Goal: Transaction & Acquisition: Book appointment/travel/reservation

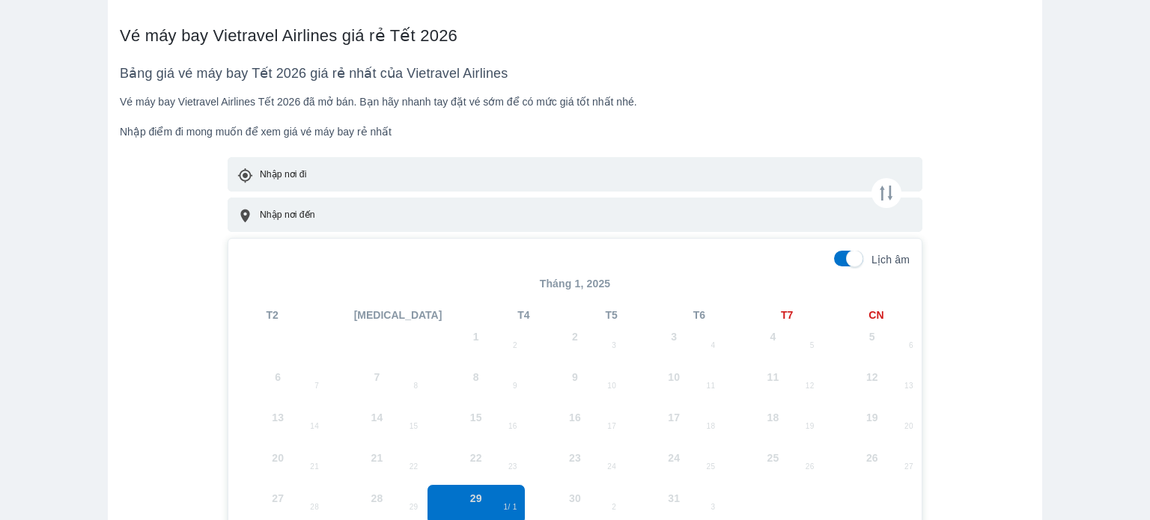
scroll to position [674, 0]
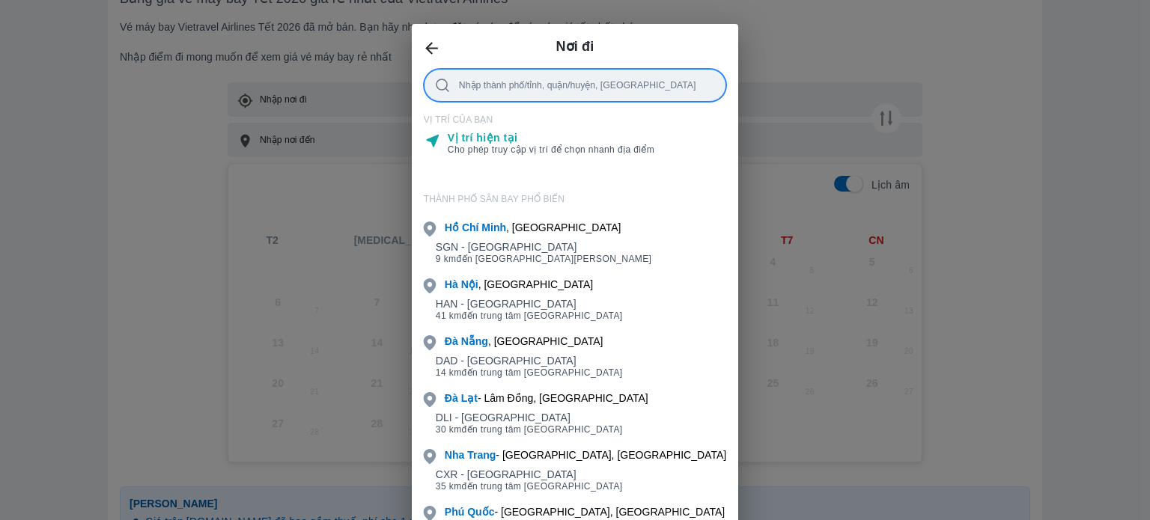
click at [517, 90] on div at bounding box center [587, 85] width 256 height 16
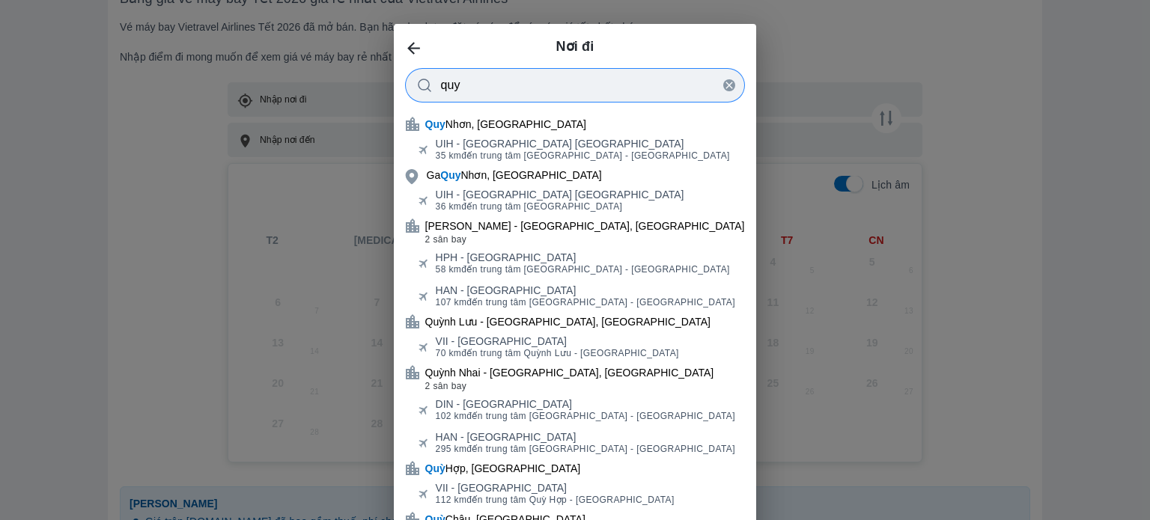
type input "quy"
click at [657, 133] on div "Quy Nhơn, [GEOGRAPHIC_DATA]" at bounding box center [575, 124] width 363 height 21
click at [577, 137] on div "UIH - [GEOGRAPHIC_DATA] 35 km đến trung tâm [GEOGRAPHIC_DATA] - [GEOGRAPHIC_DAT…" at bounding box center [575, 150] width 363 height 30
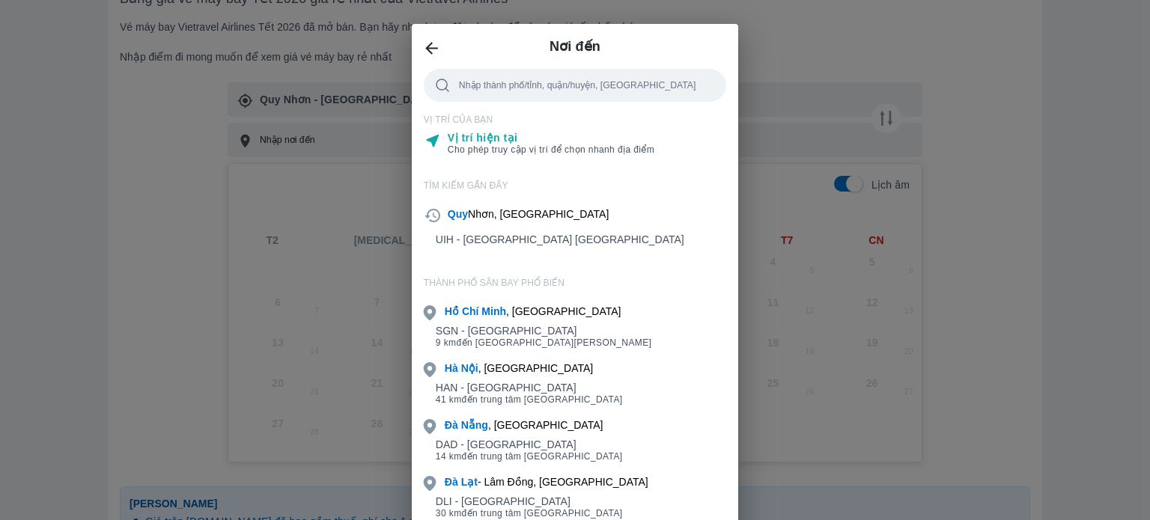
click at [580, 318] on div "[PERSON_NAME] , [GEOGRAPHIC_DATA]" at bounding box center [533, 311] width 177 height 15
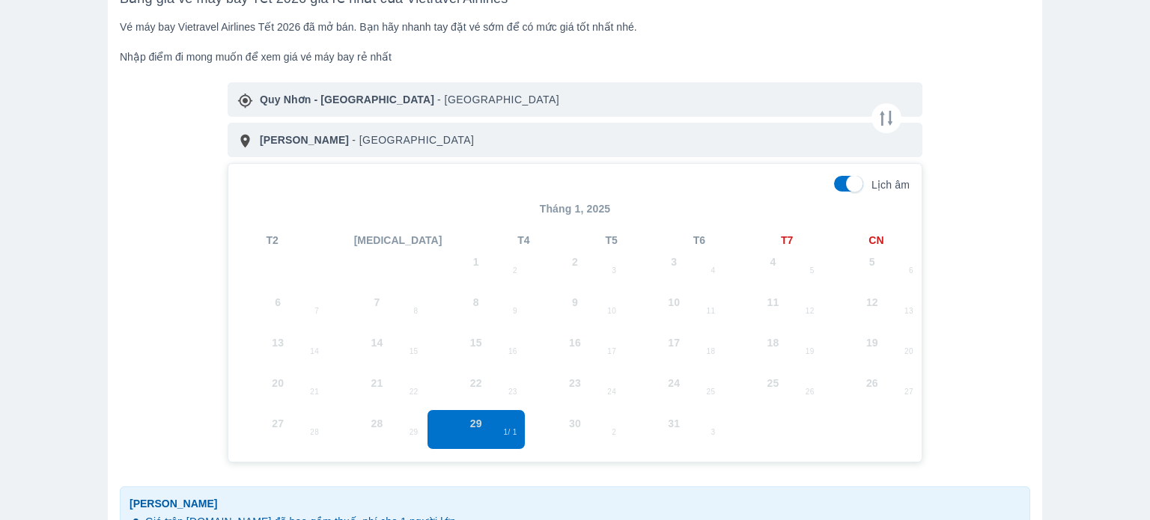
click at [578, 427] on span "30 2" at bounding box center [575, 429] width 99 height 40
click at [624, 423] on span "31 3" at bounding box center [673, 429] width 99 height 40
click at [845, 182] on input "Lịch âm" at bounding box center [855, 184] width 52 height 16
checkbox input "false"
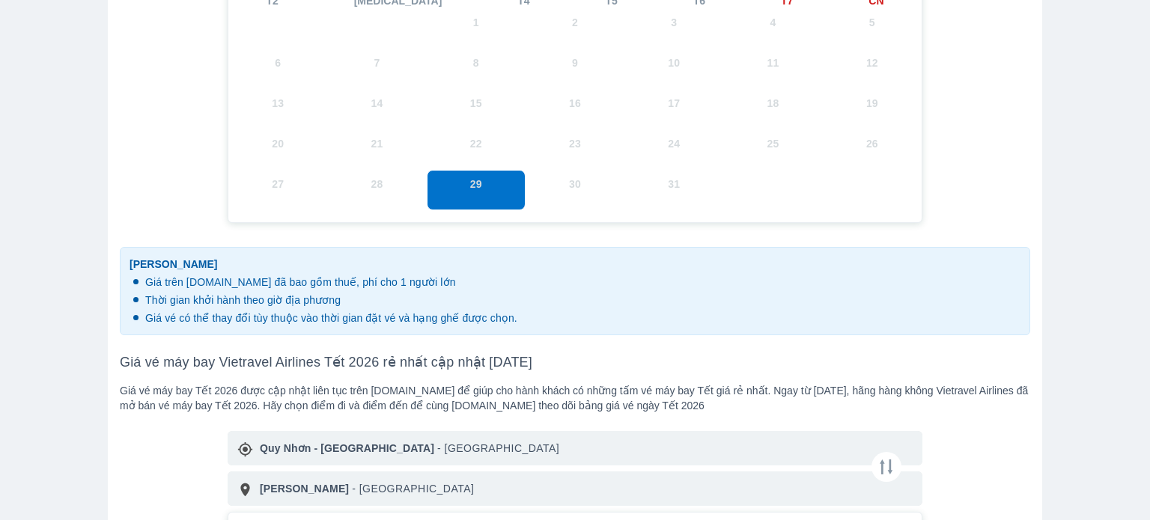
scroll to position [823, 0]
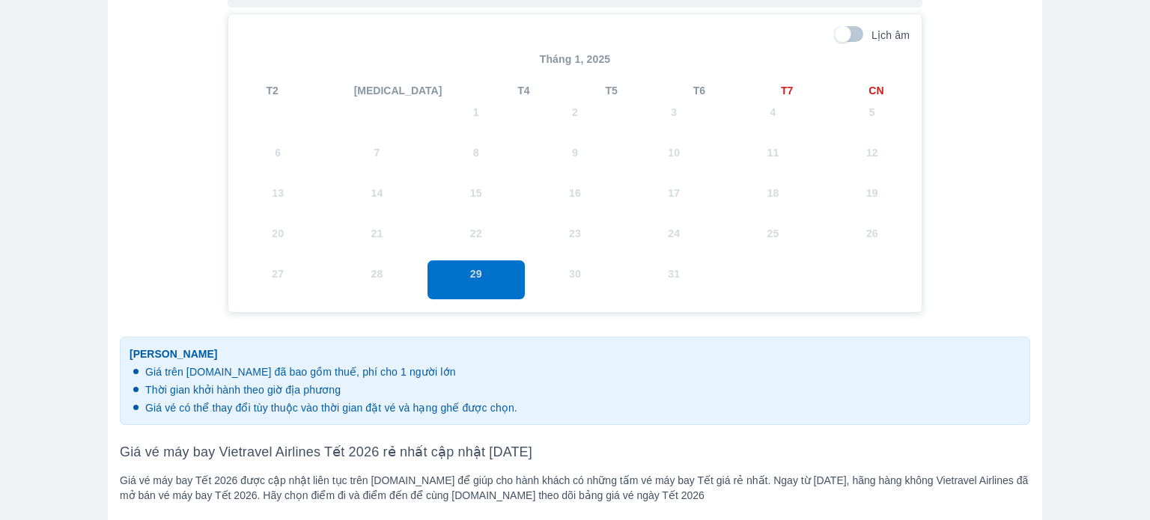
click at [608, 287] on span "30" at bounding box center [575, 280] width 99 height 40
click at [567, 272] on span "30" at bounding box center [575, 280] width 99 height 40
click at [666, 261] on span "31" at bounding box center [673, 280] width 99 height 40
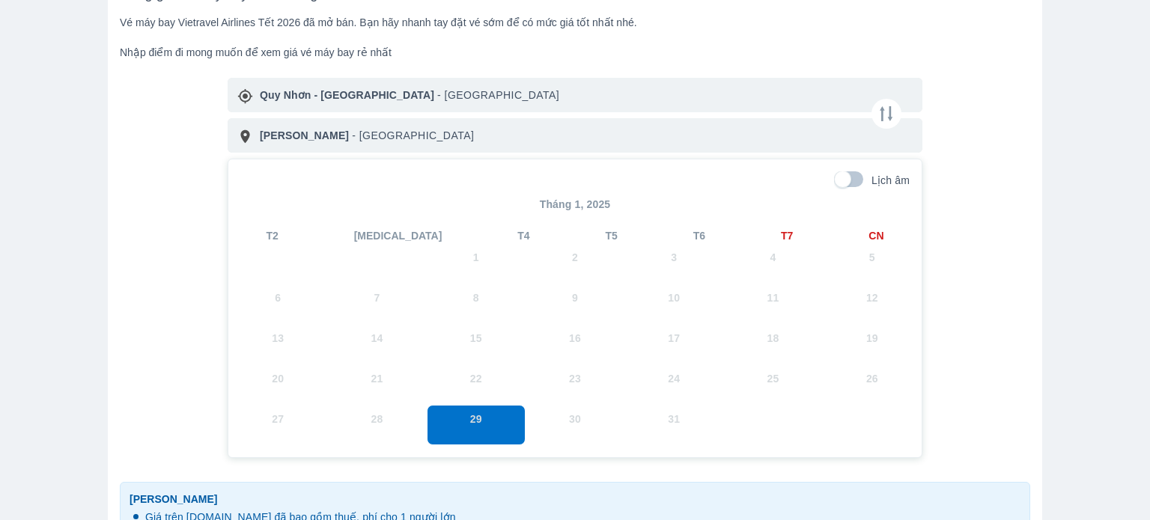
scroll to position [674, 0]
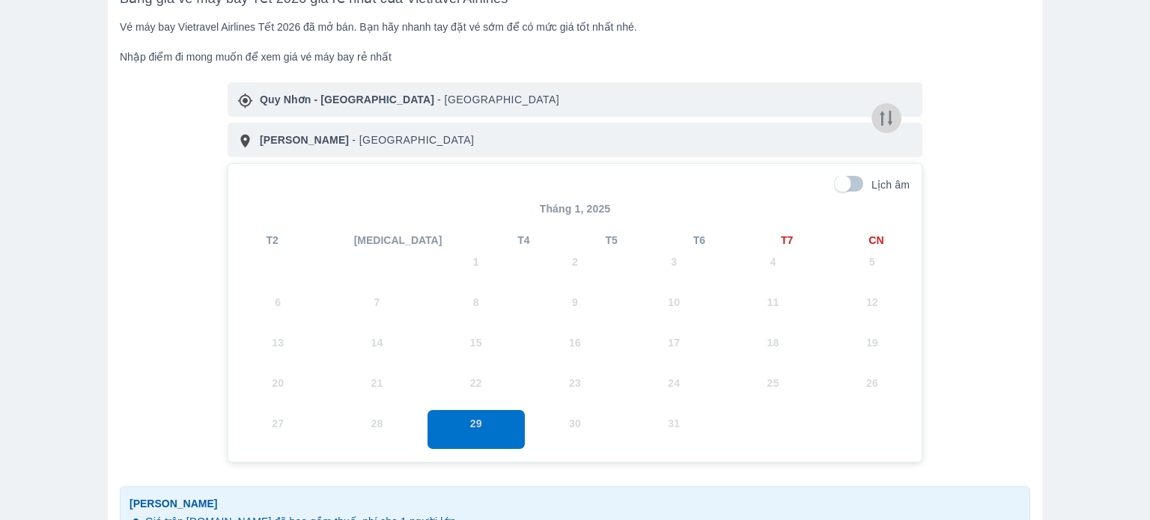
click at [880, 117] on icon "button" at bounding box center [886, 118] width 13 height 15
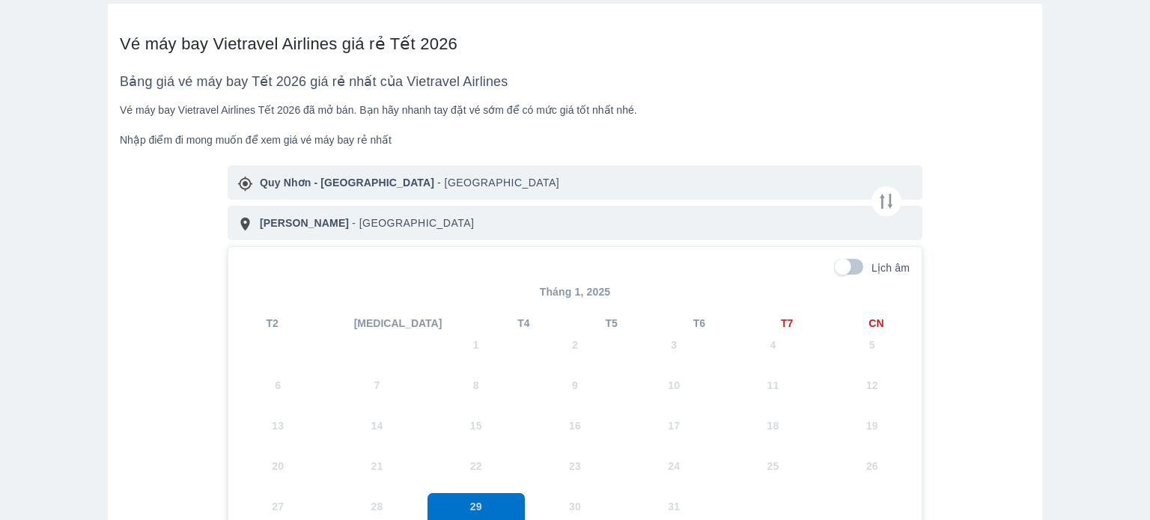
scroll to position [749, 0]
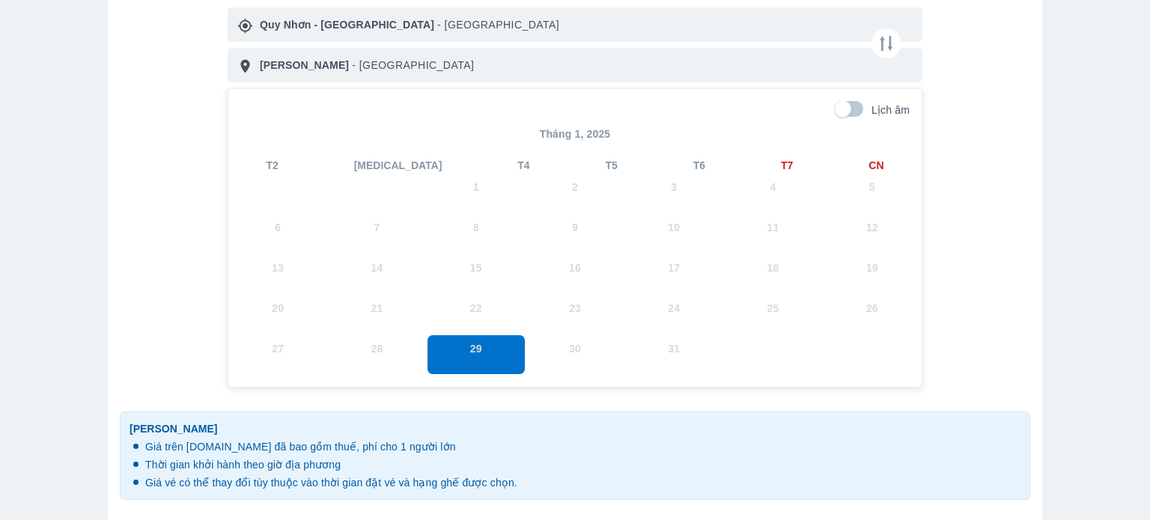
click at [575, 348] on span "30" at bounding box center [575, 355] width 99 height 40
click at [457, 363] on span "29" at bounding box center [476, 355] width 99 height 40
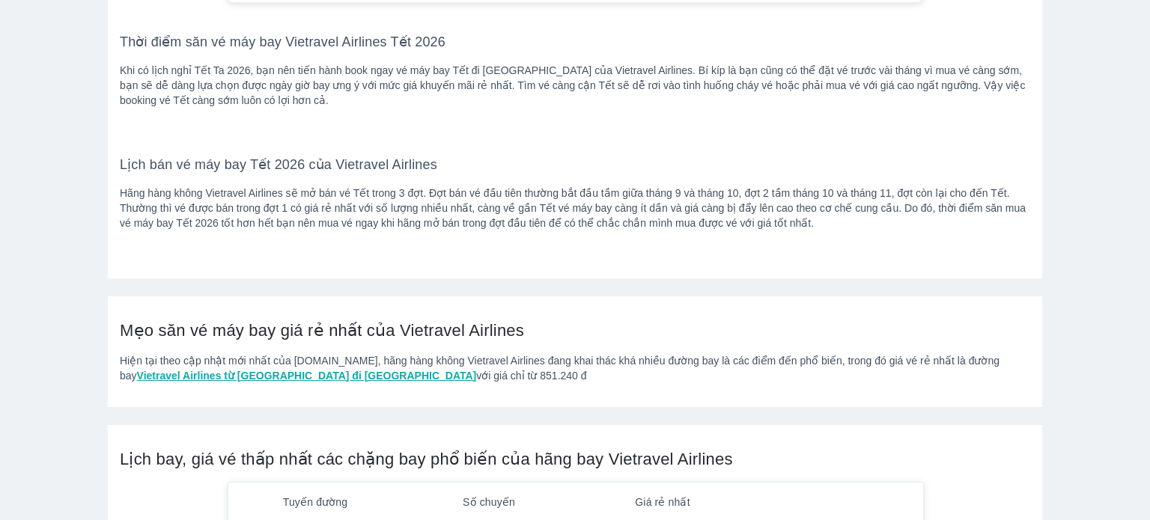
scroll to position [1497, 0]
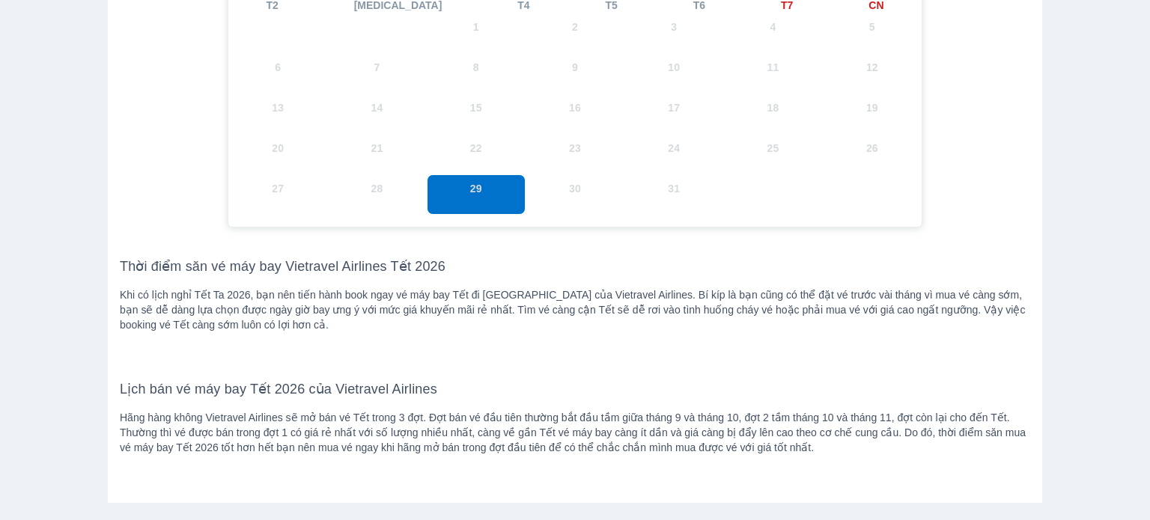
click at [570, 194] on span "30" at bounding box center [575, 194] width 99 height 40
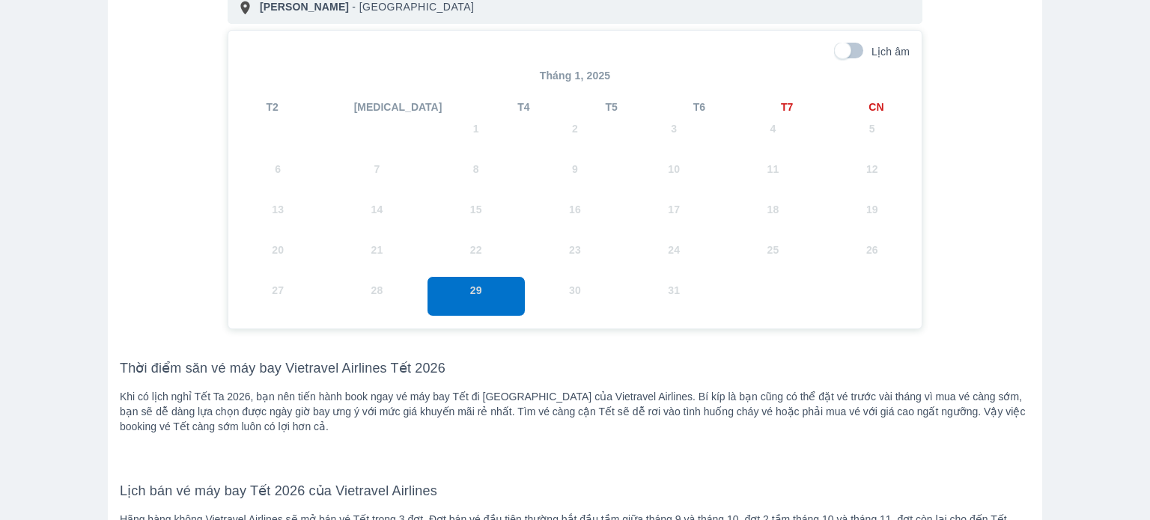
scroll to position [1273, 0]
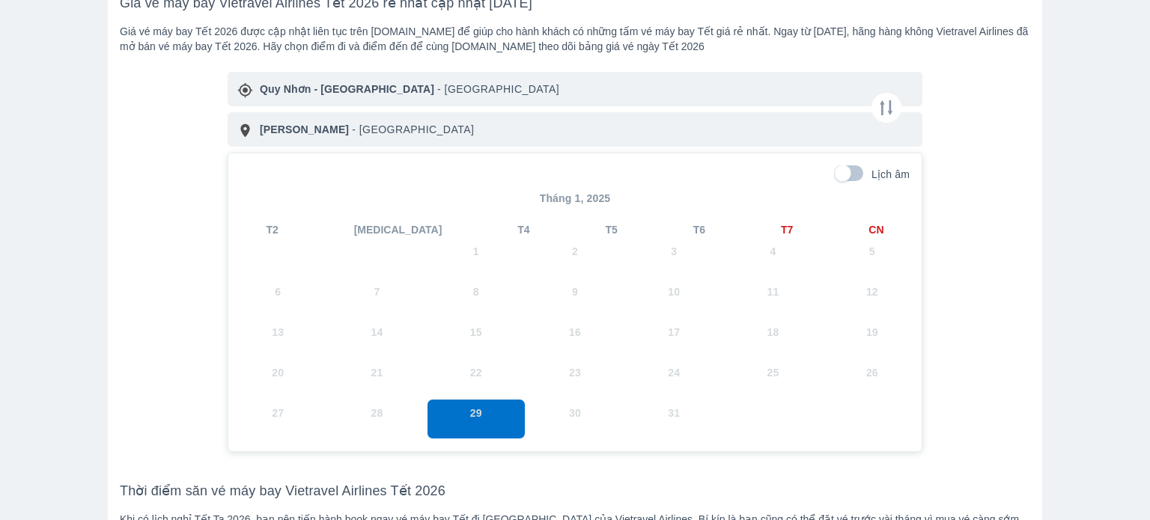
click at [763, 269] on span "4" at bounding box center [772, 257] width 99 height 40
click at [836, 166] on input "Lịch âm" at bounding box center [843, 173] width 52 height 16
checkbox input "true"
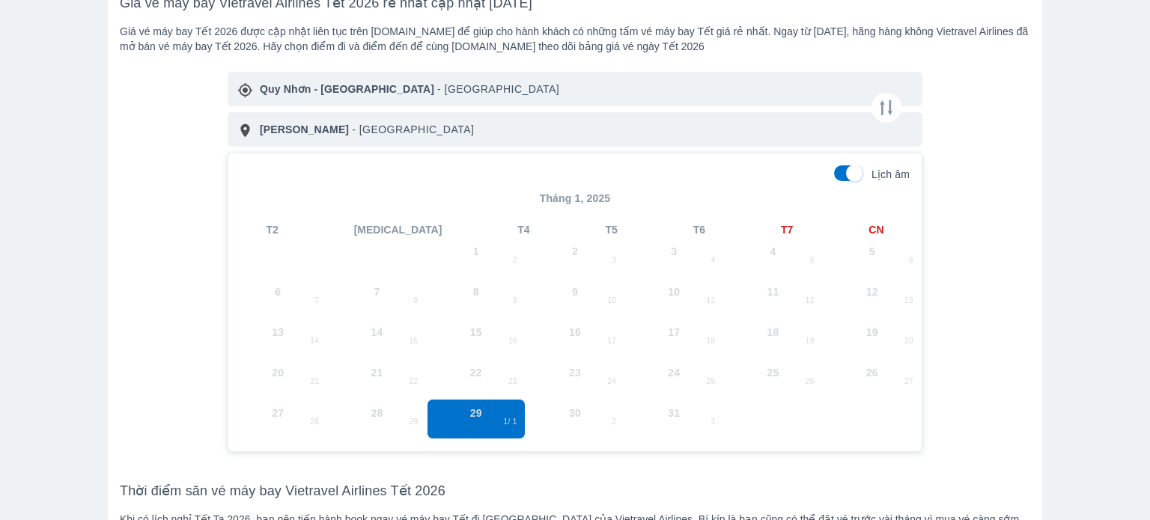
click at [552, 409] on span "30 2" at bounding box center [575, 419] width 99 height 40
click at [641, 410] on span "31 3" at bounding box center [673, 419] width 99 height 40
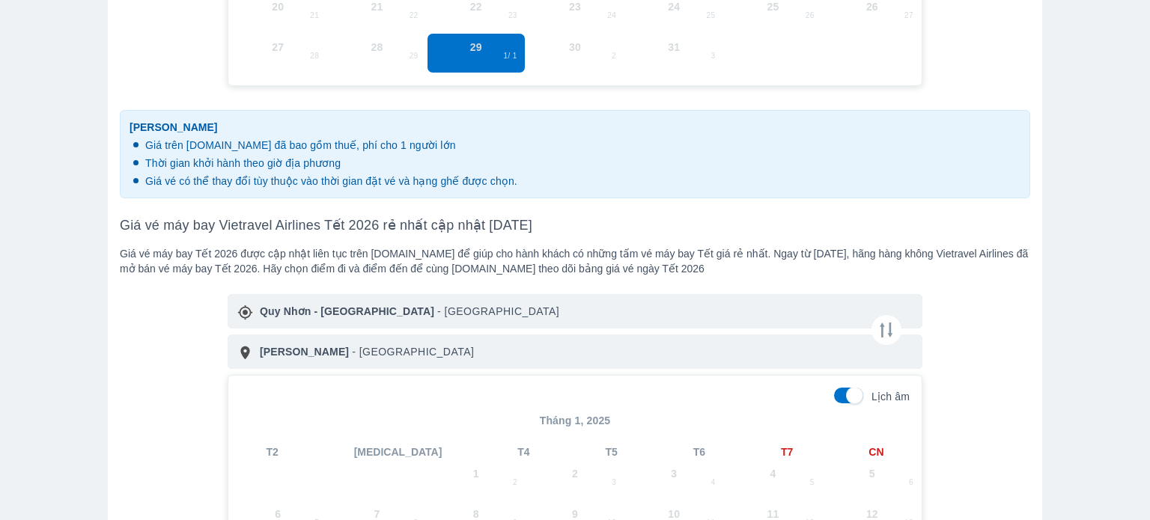
scroll to position [1048, 0]
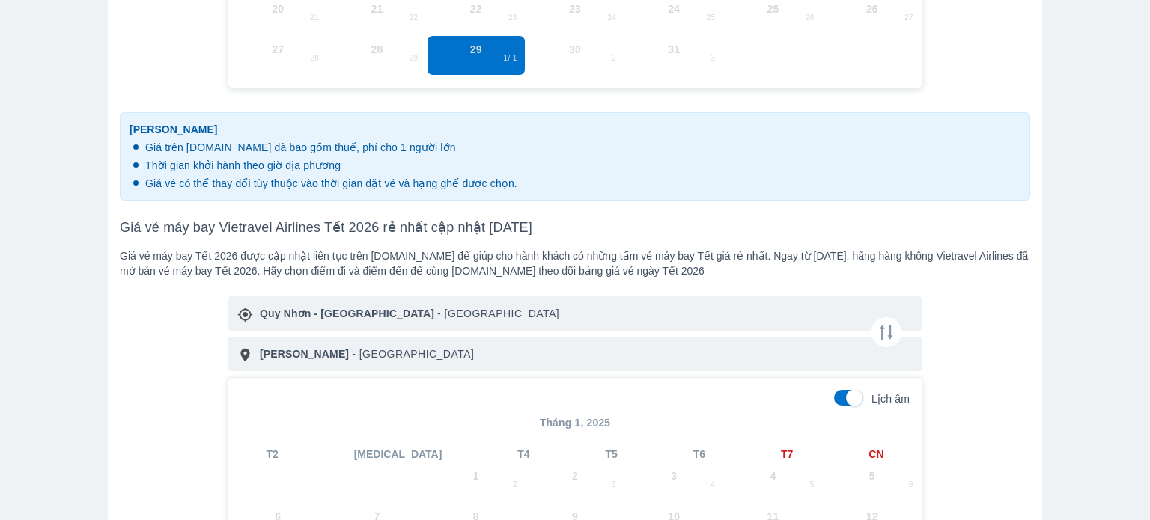
click at [596, 424] on p "Tháng 1, 2025" at bounding box center [574, 422] width 693 height 15
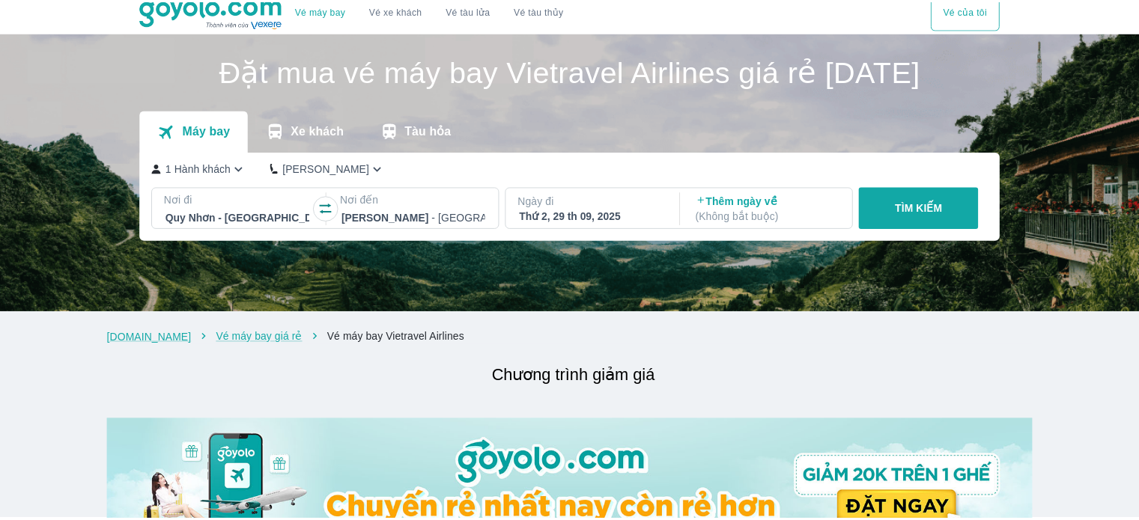
scroll to position [0, 0]
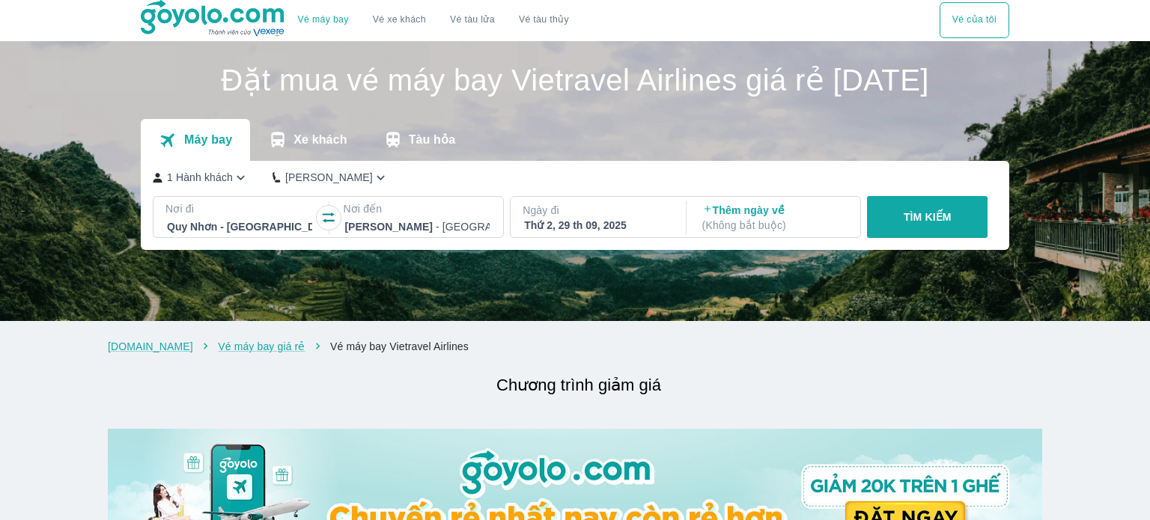
click at [558, 239] on div "Ngày đi Thứ 2, 29 th 09, 2025" at bounding box center [597, 218] width 172 height 42
click at [626, 233] on div "Thứ 2, 29 th 09, 2025" at bounding box center [596, 225] width 145 height 15
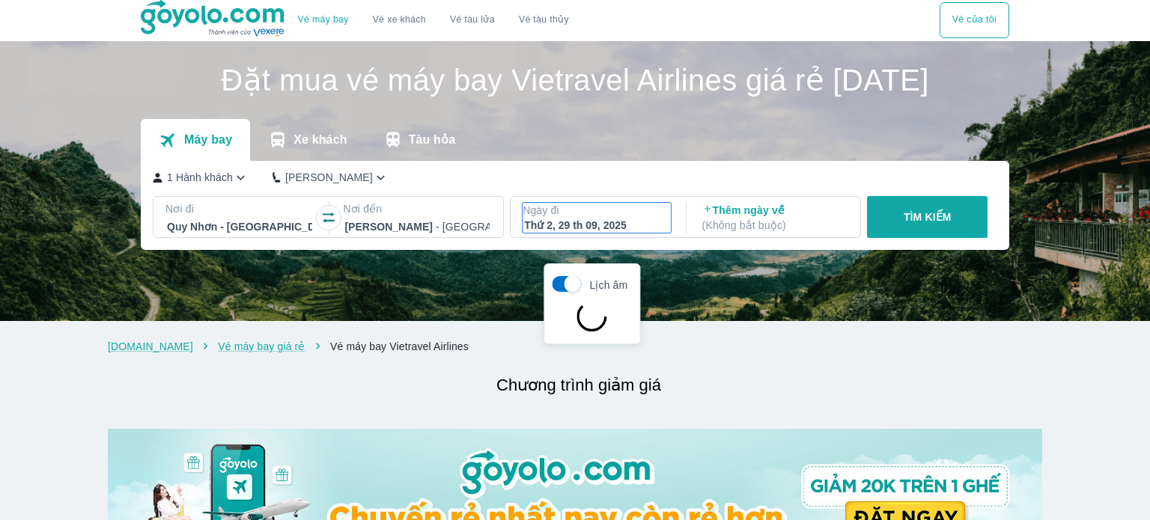
click at [626, 233] on div "Thứ 2, 29 th 09, 2025" at bounding box center [596, 225] width 145 height 15
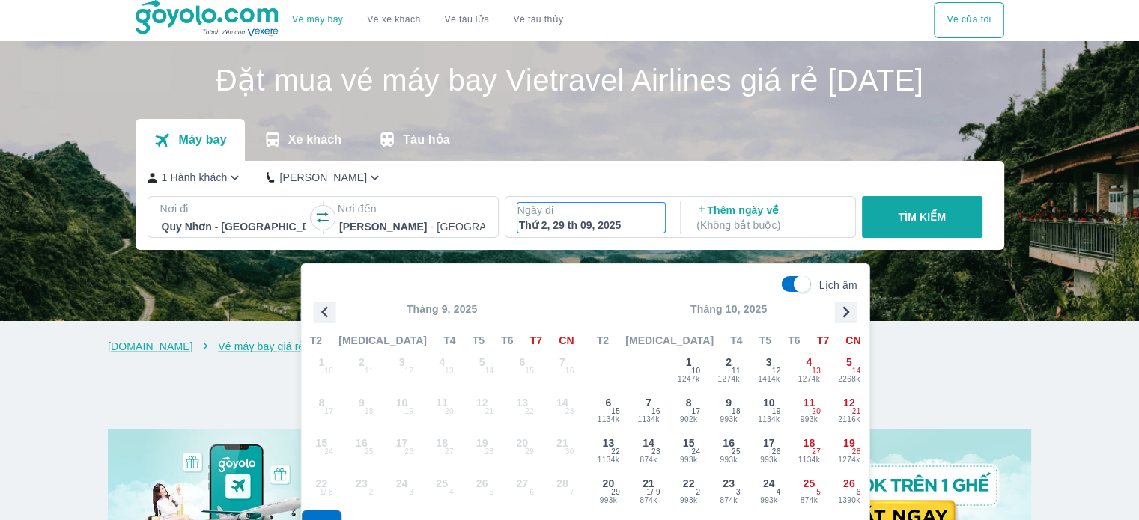
click at [844, 313] on icon "button" at bounding box center [846, 312] width 22 height 22
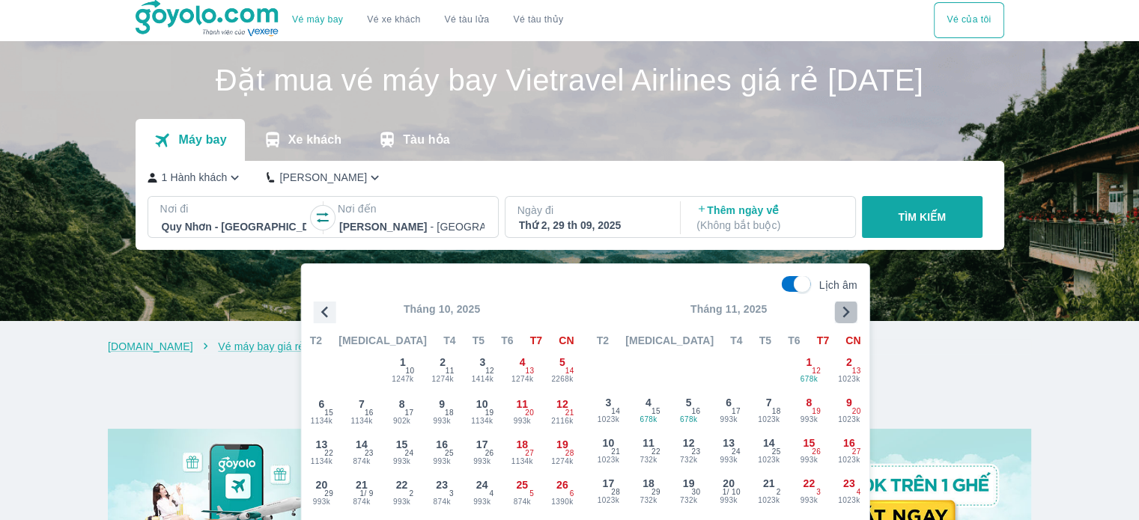
click at [844, 313] on icon "button" at bounding box center [846, 312] width 22 height 22
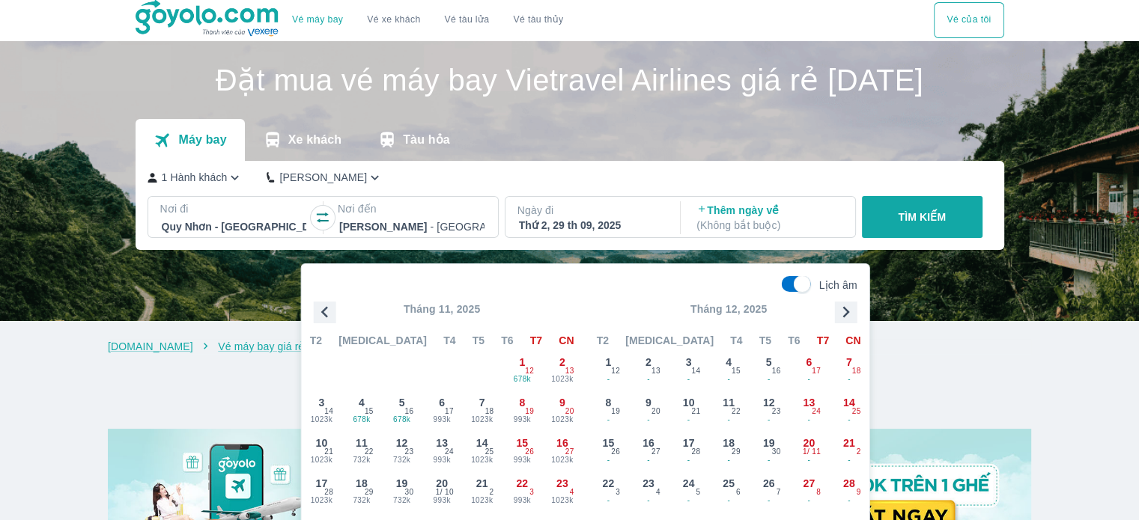
click at [844, 313] on icon "button" at bounding box center [846, 312] width 22 height 22
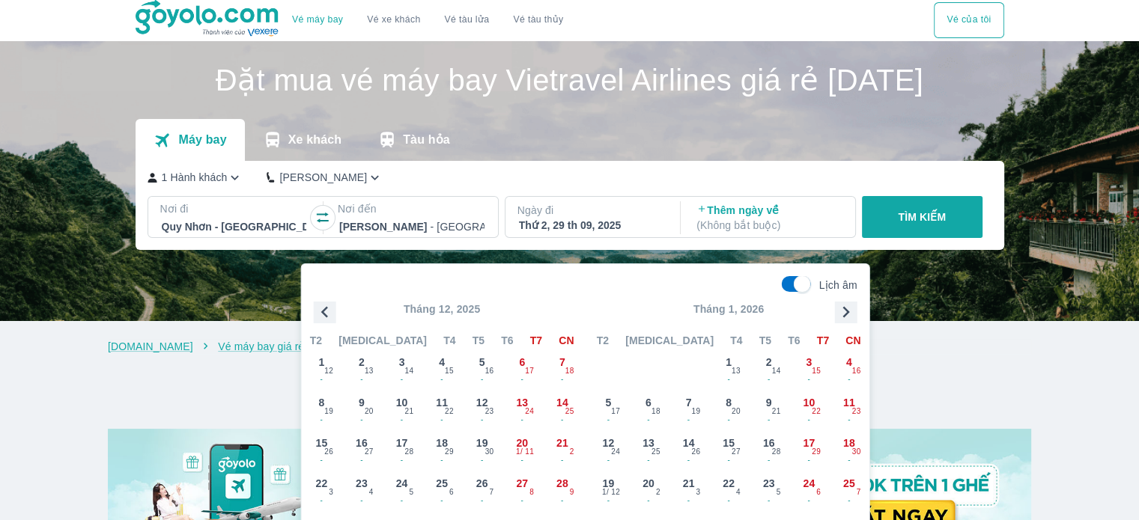
click at [844, 313] on icon "button" at bounding box center [846, 312] width 22 height 22
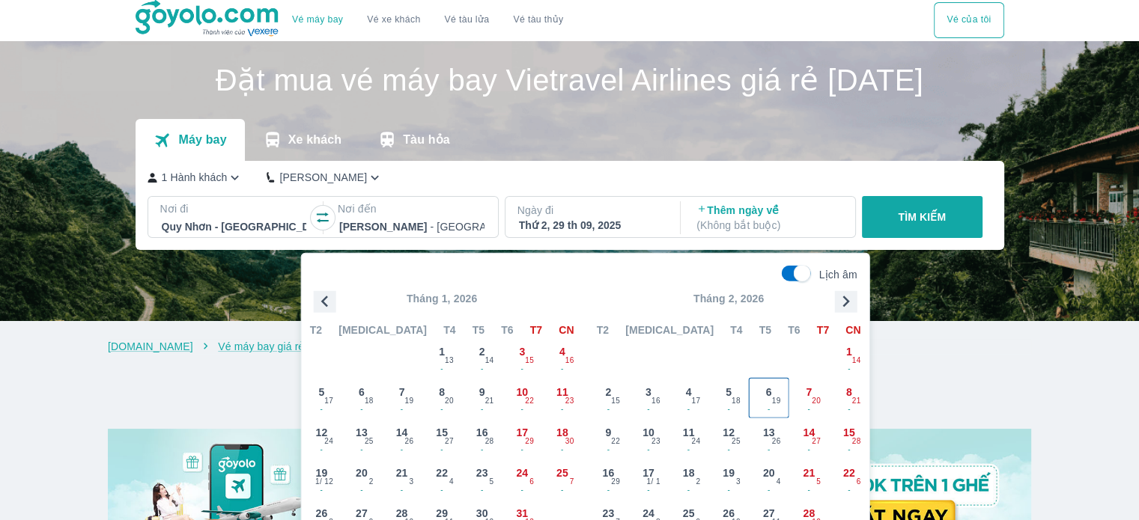
scroll to position [75, 0]
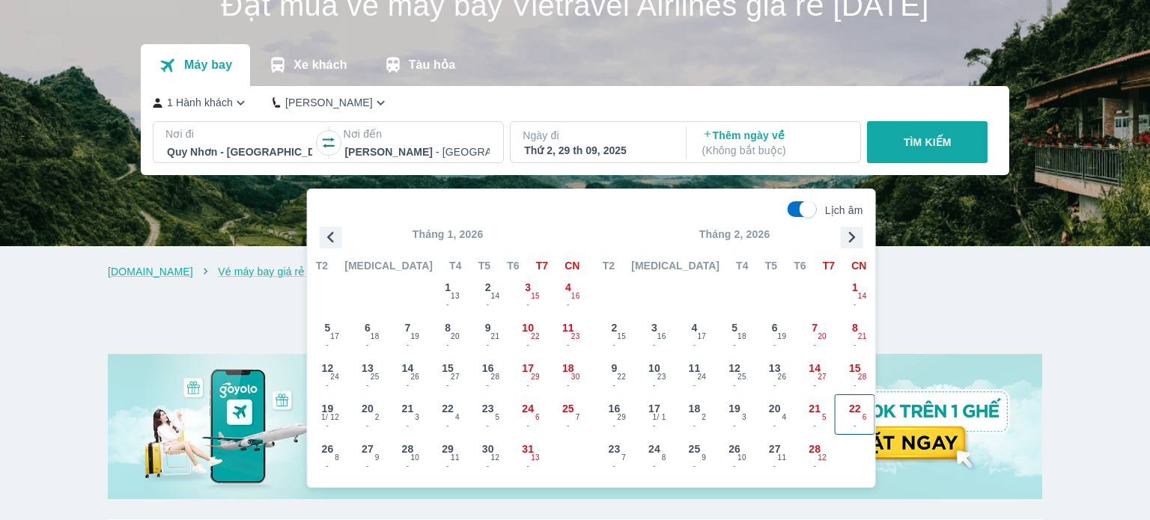
click at [849, 409] on span "22" at bounding box center [855, 408] width 12 height 15
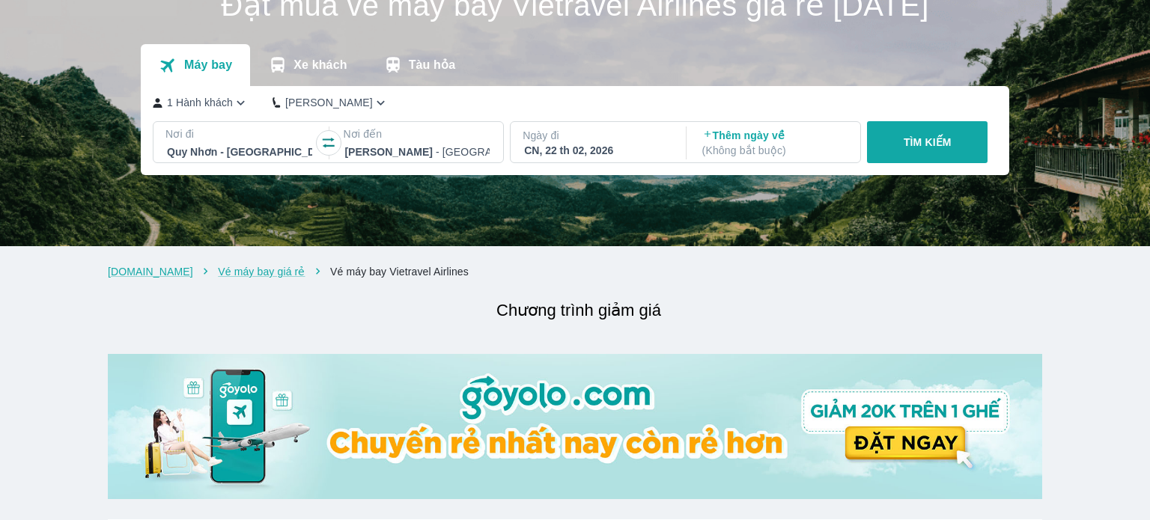
click at [209, 110] on p "1 Hành khách" at bounding box center [200, 102] width 66 height 15
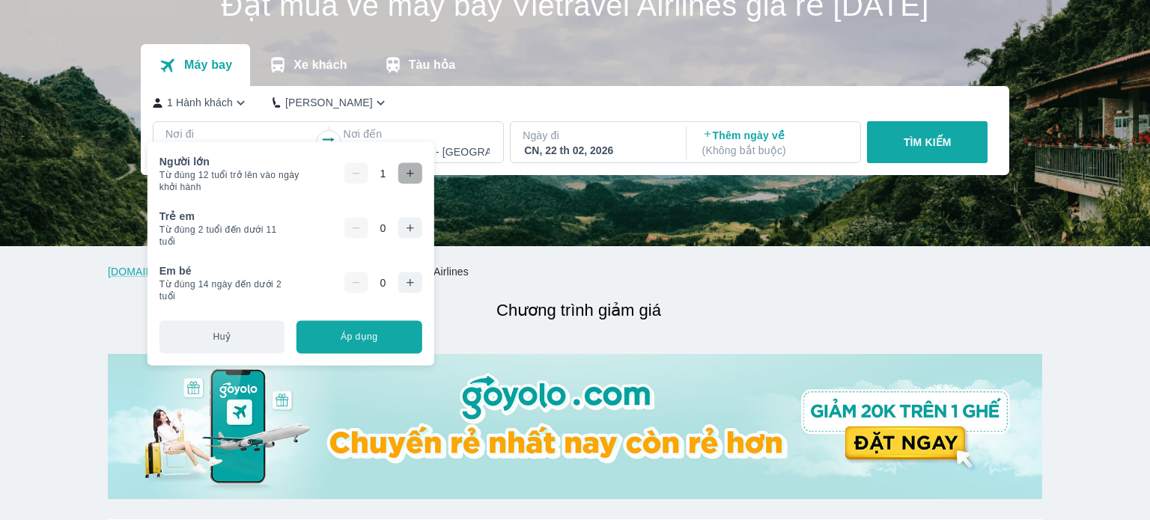
click at [406, 171] on icon "button" at bounding box center [409, 174] width 12 height 12
click at [409, 225] on icon "button" at bounding box center [409, 228] width 12 height 12
click at [374, 344] on button "Áp dụng" at bounding box center [358, 336] width 125 height 33
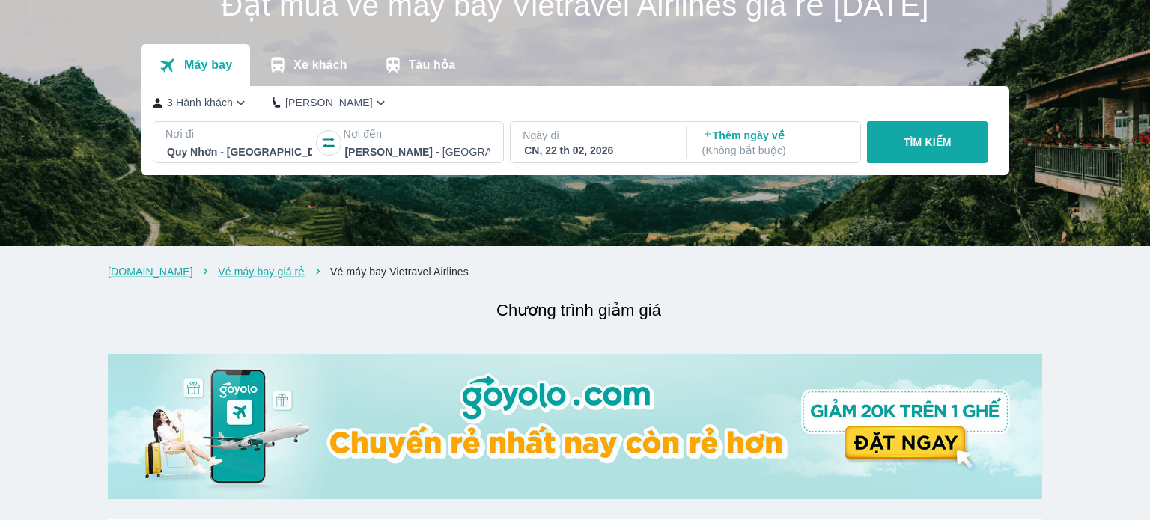
click at [951, 163] on button "TÌM KIẾM" at bounding box center [927, 142] width 121 height 42
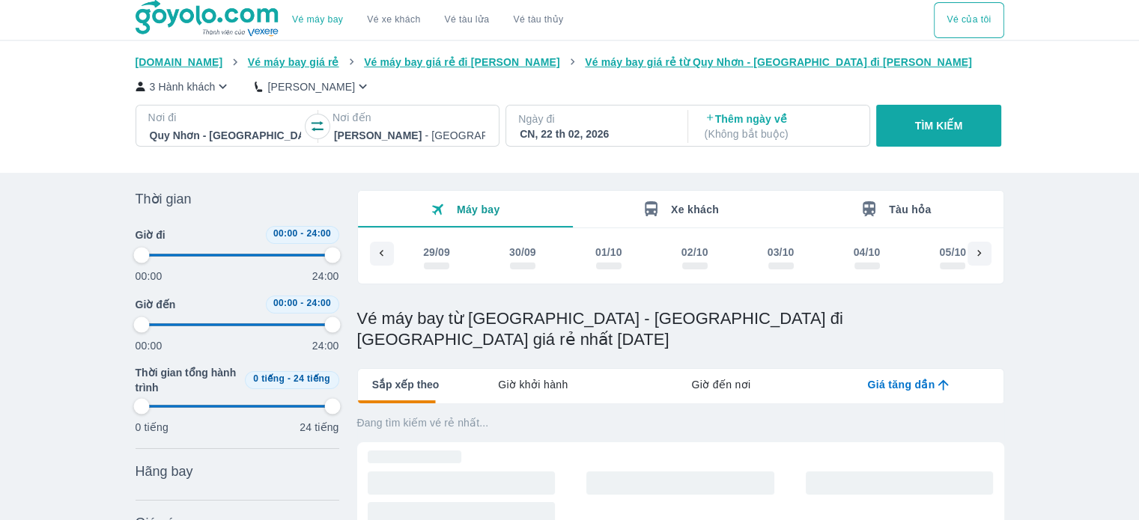
scroll to position [0, 12563]
type input "97.9166666666667"
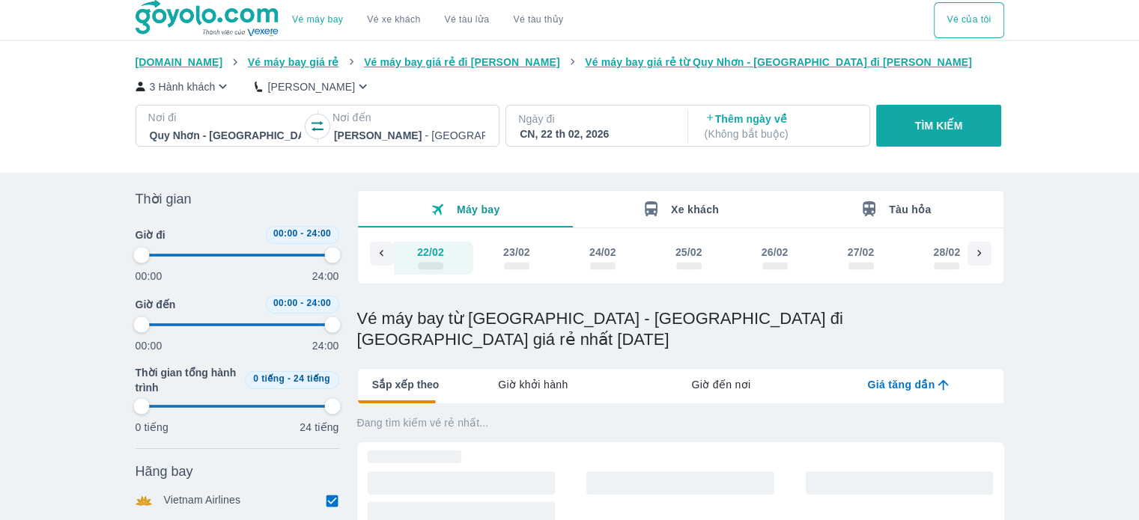
type input "97.9166666666667"
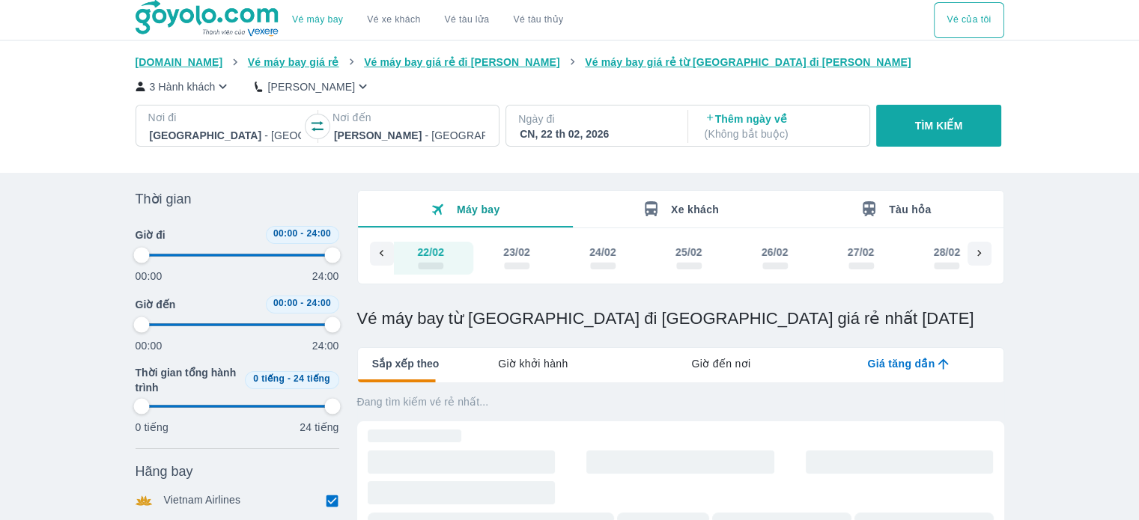
type input "97.9166666666667"
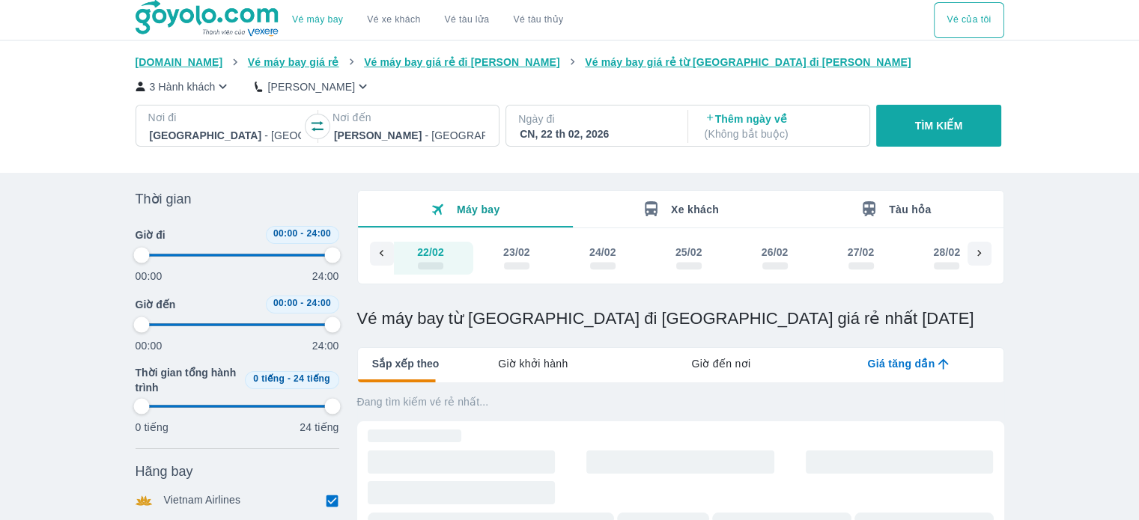
type input "97.9166666666667"
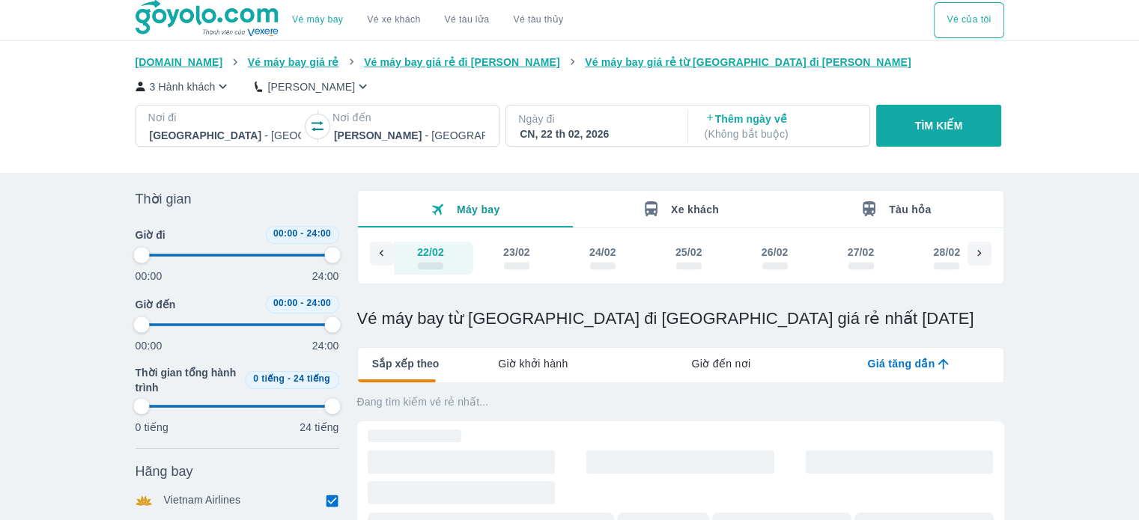
type input "97.9166666666667"
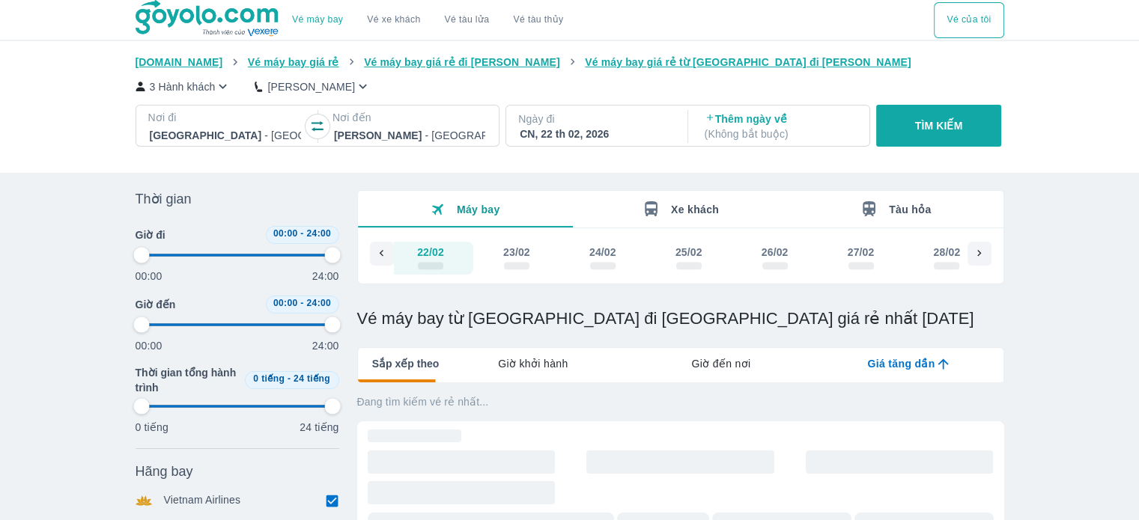
type input "97.9166666666667"
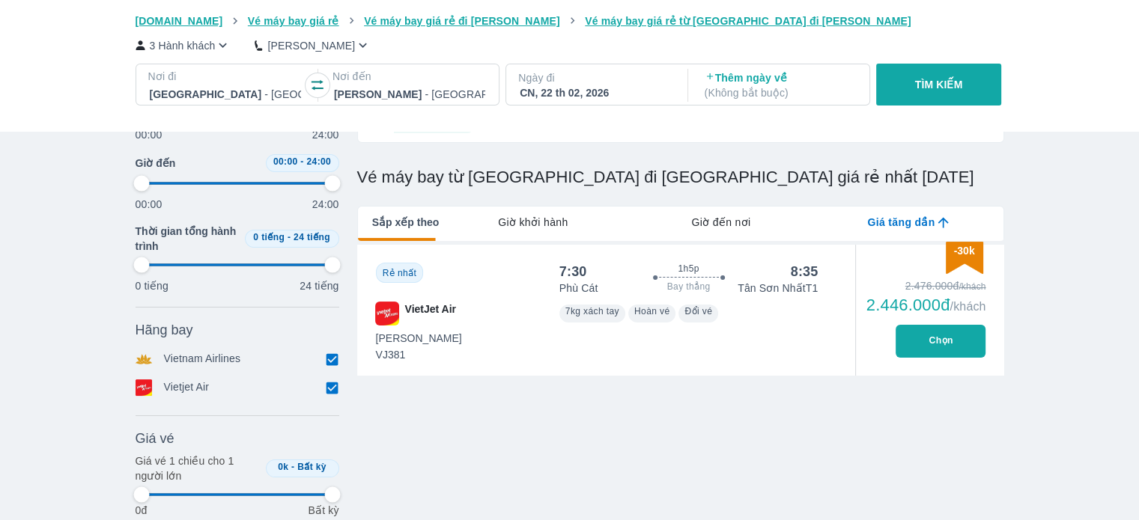
scroll to position [150, 0]
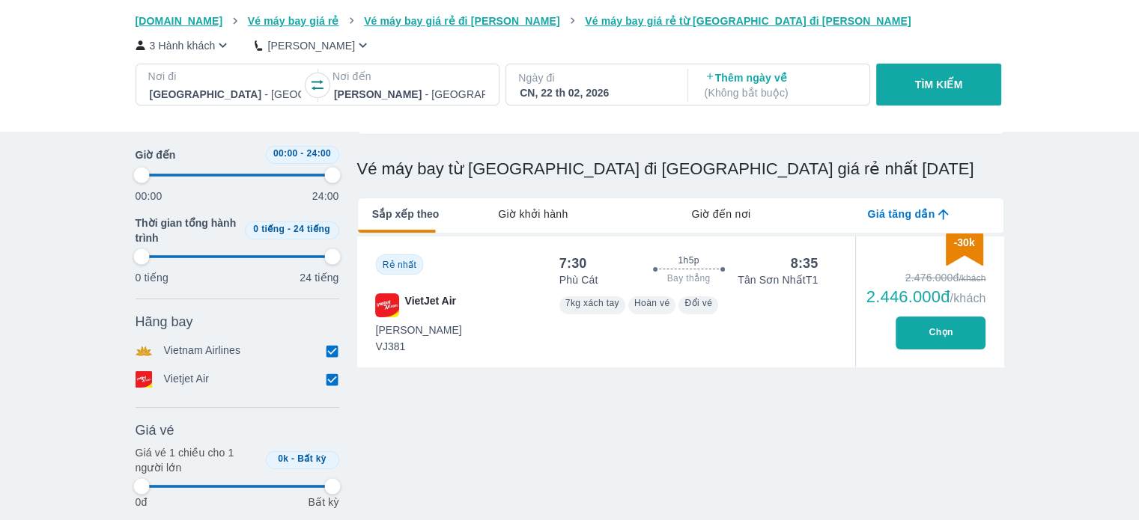
type input "97.9166666666667"
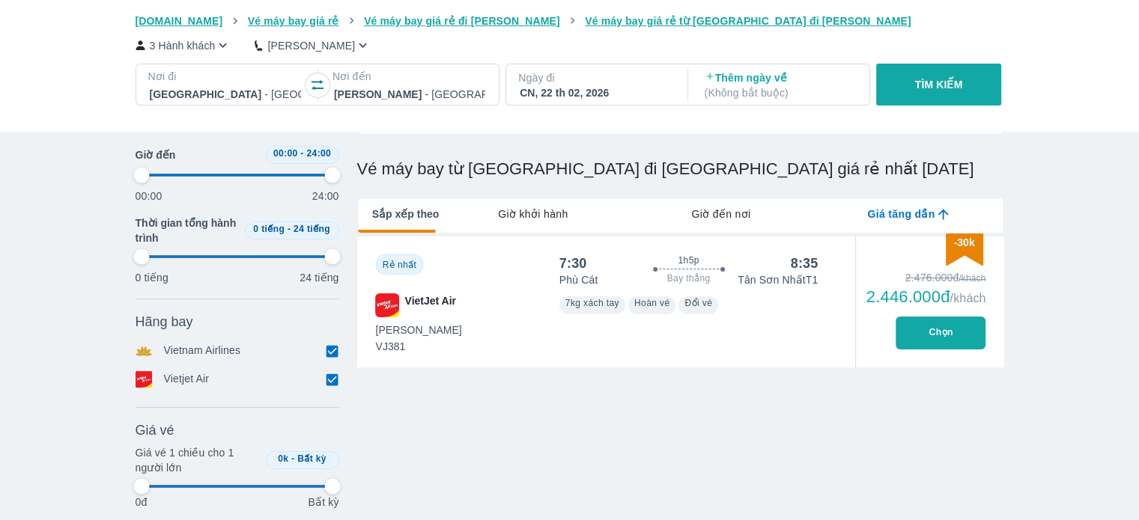
type input "97.9166666666667"
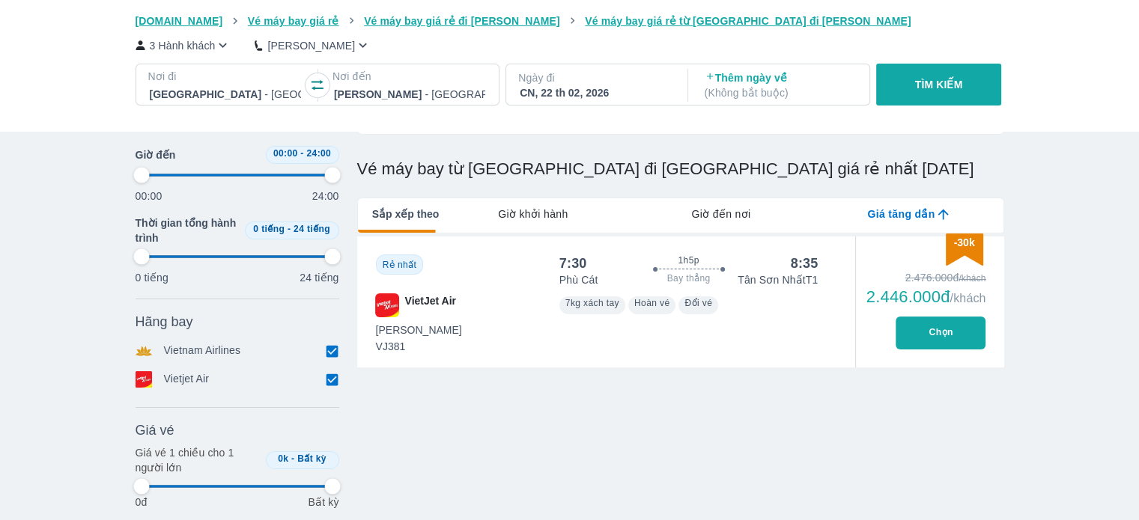
type input "97.9166666666667"
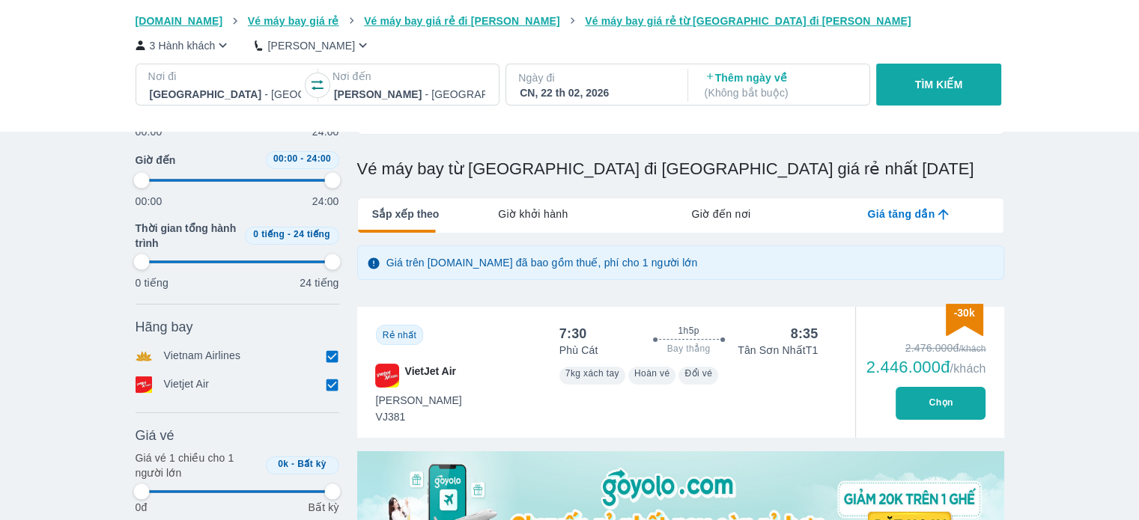
type input "97.9166666666667"
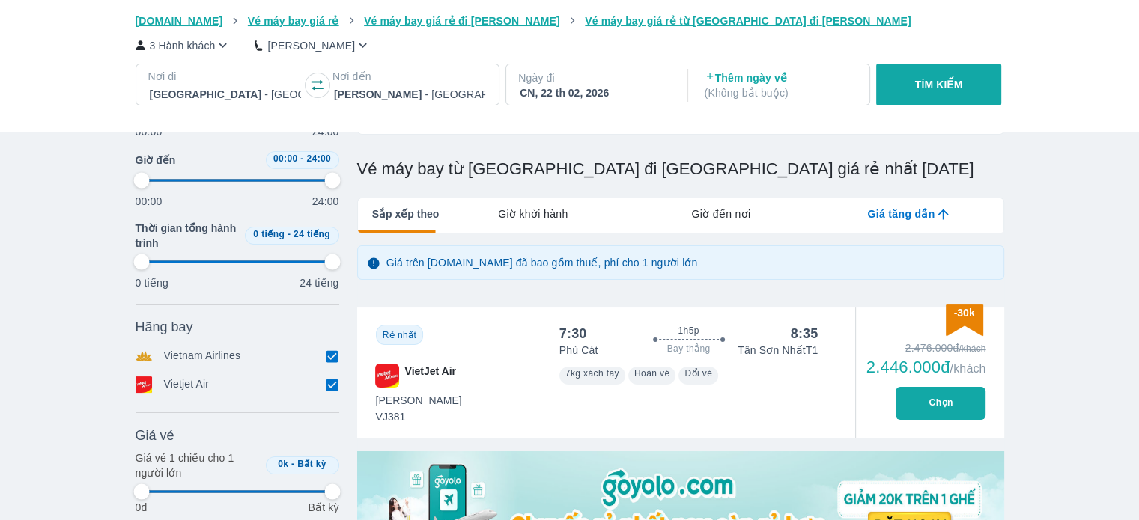
type input "97.9166666666667"
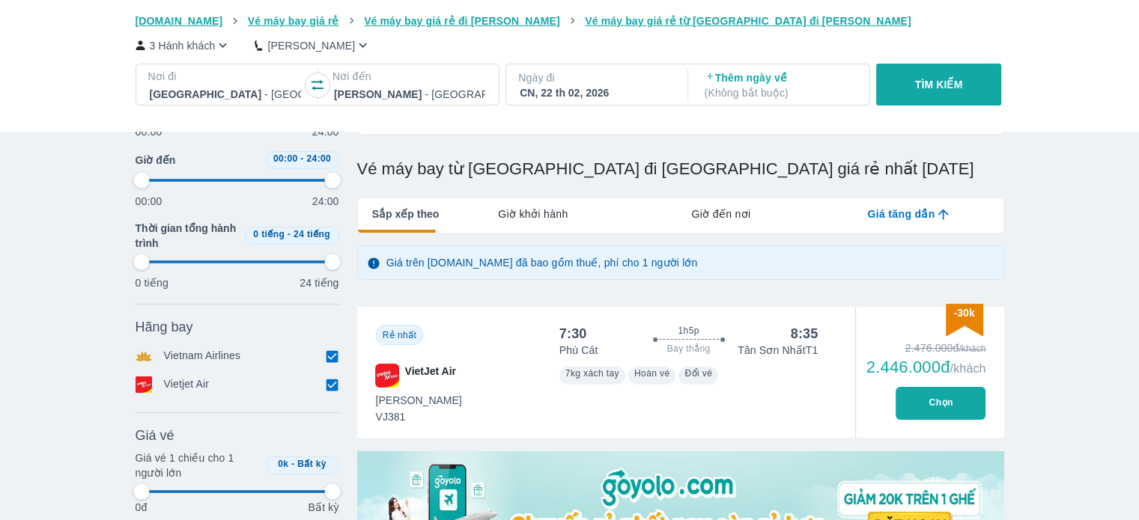
type input "97.9166666666667"
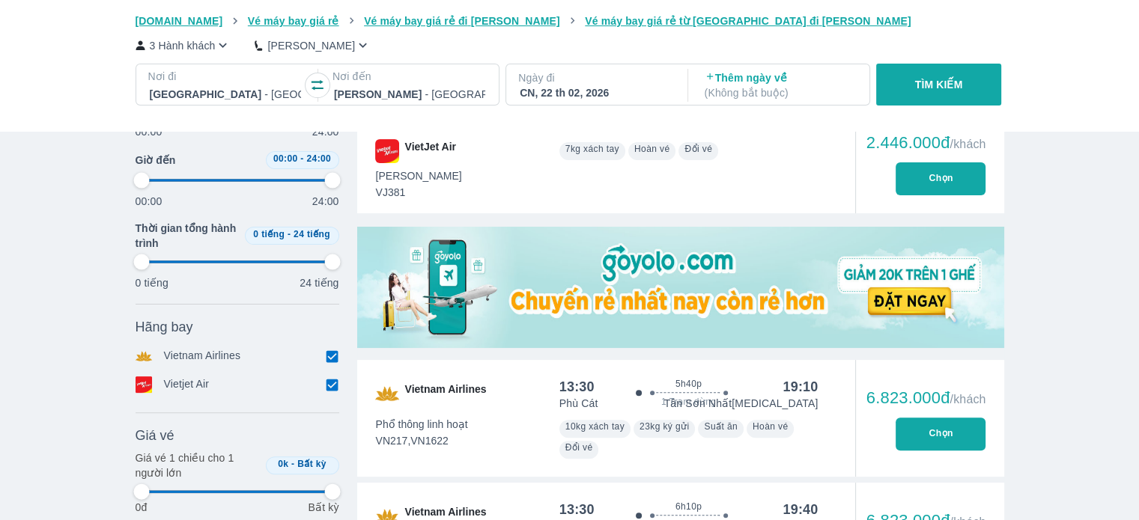
type input "97.9166666666667"
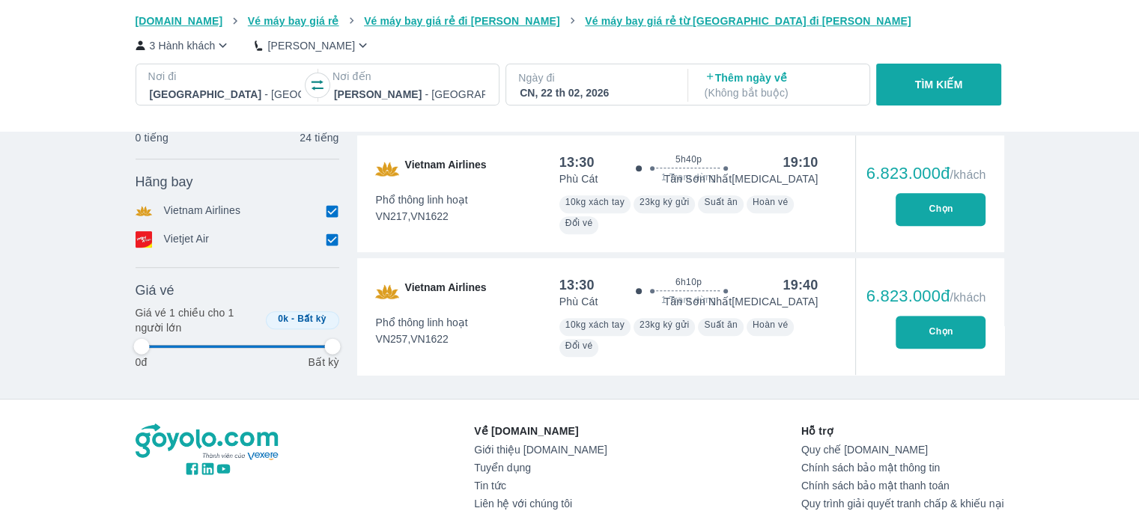
type input "97.9166666666667"
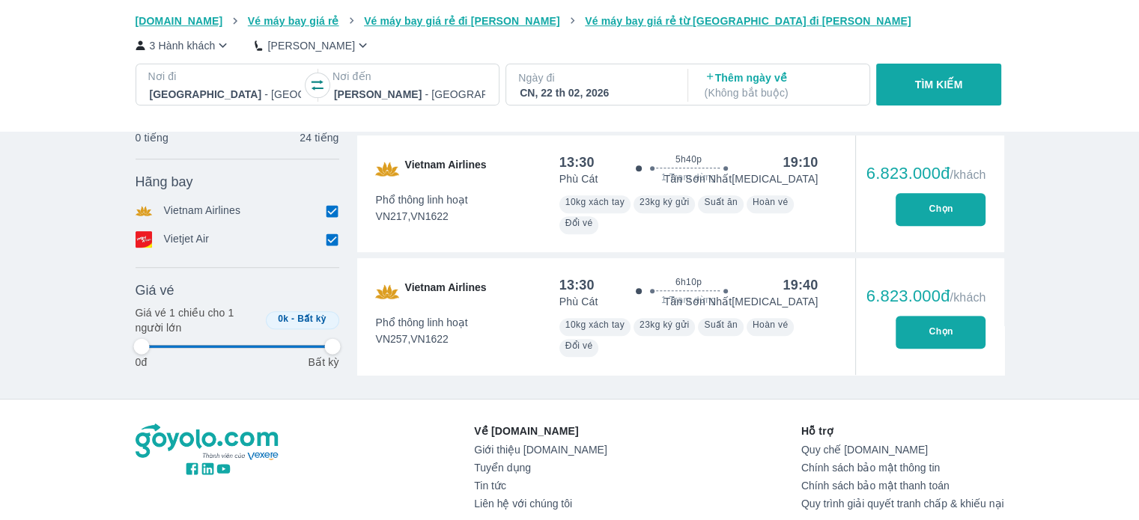
type input "97.9166666666667"
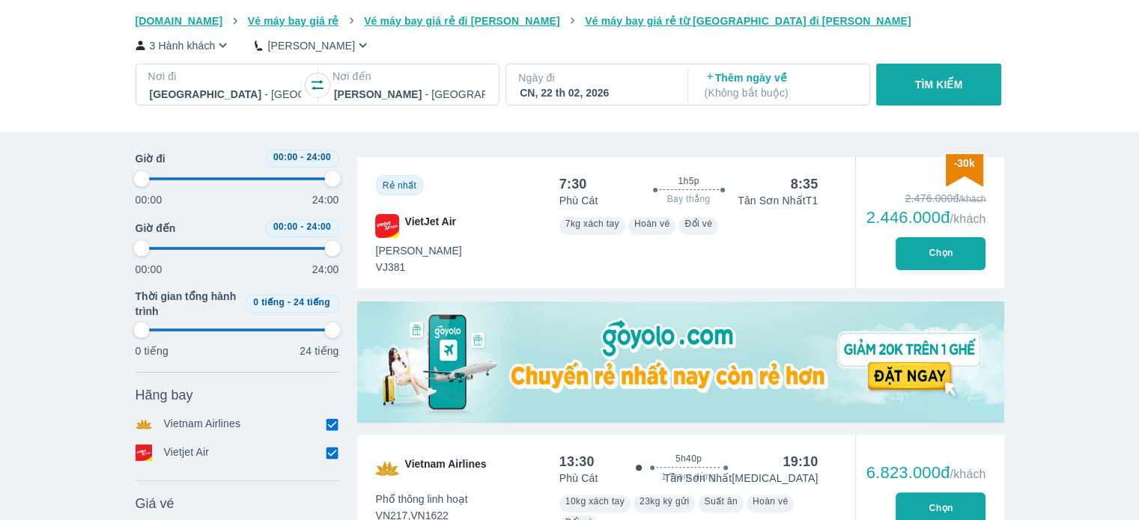
type input "97.9166666666667"
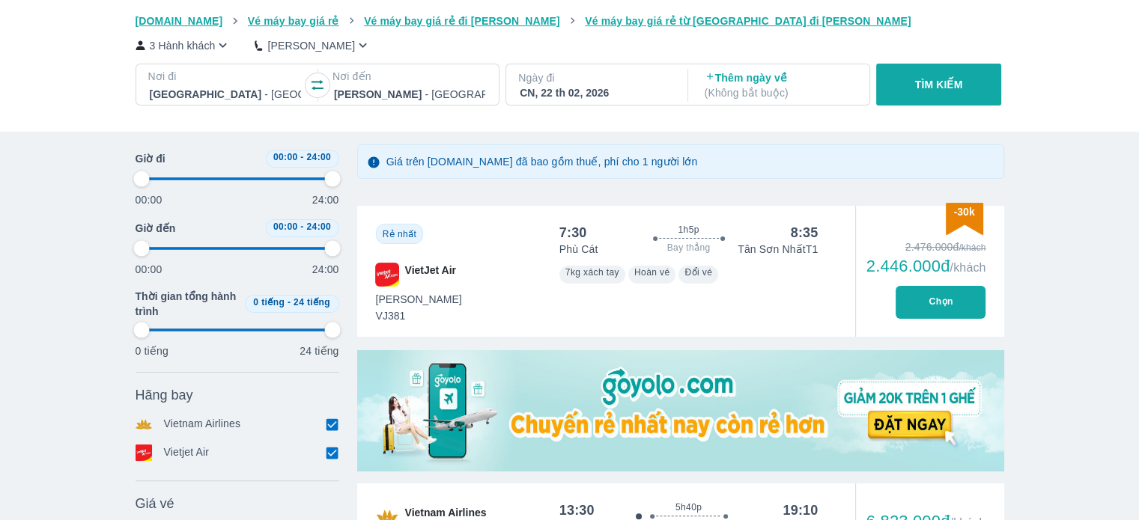
type input "97.9166666666667"
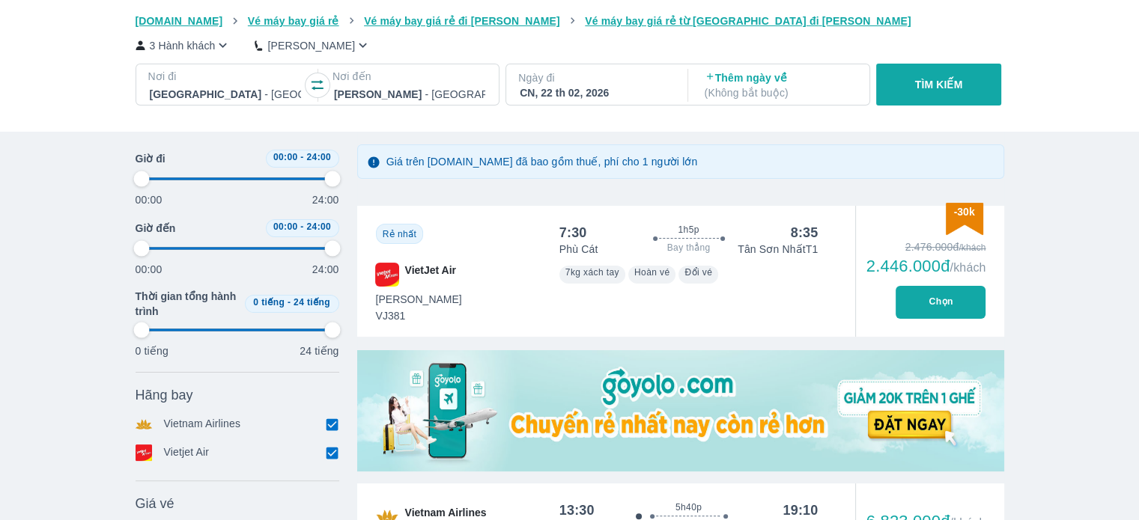
type input "97.9166666666667"
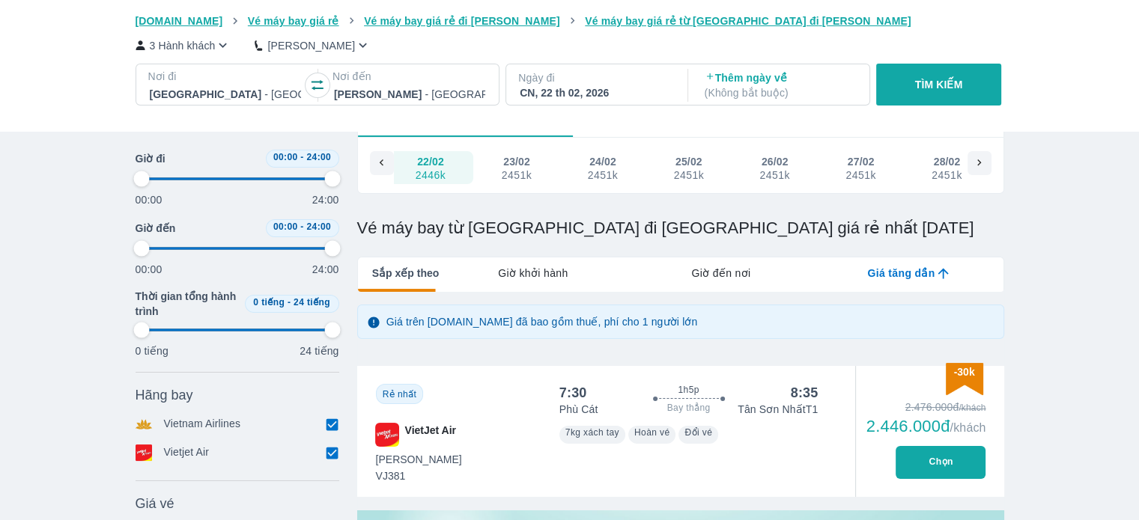
scroll to position [0, 0]
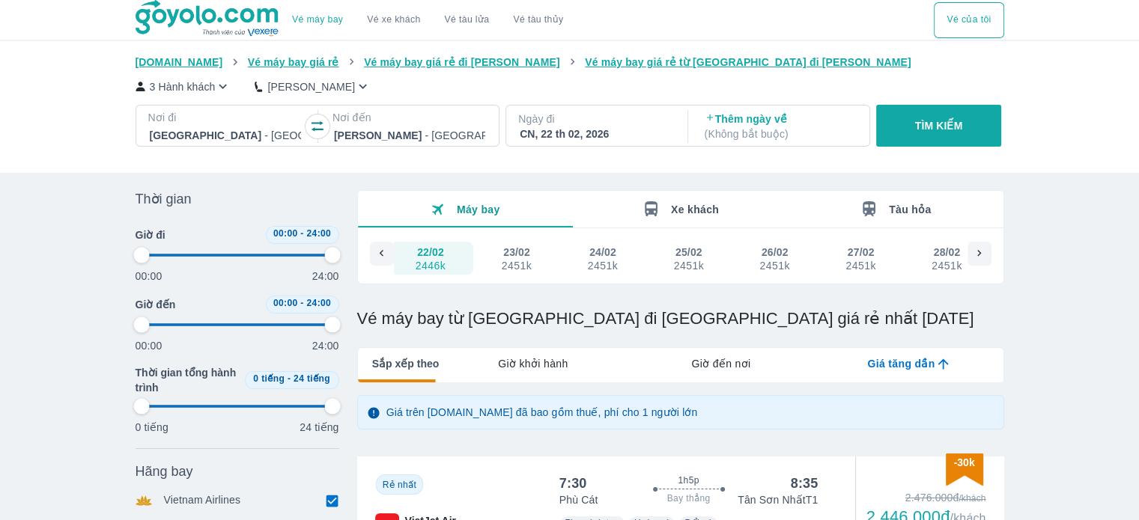
type input "97.9166666666667"
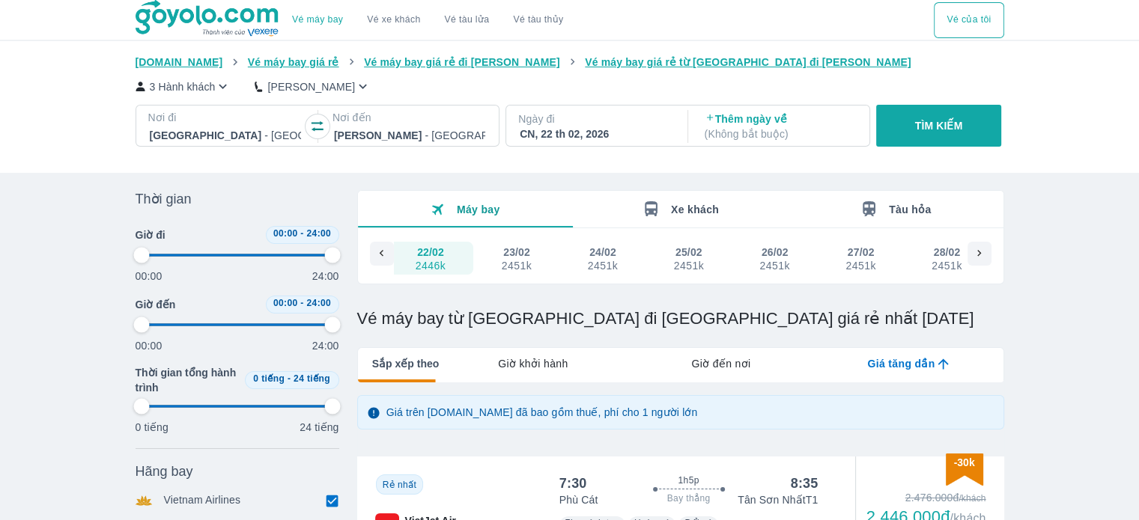
type input "97.9166666666667"
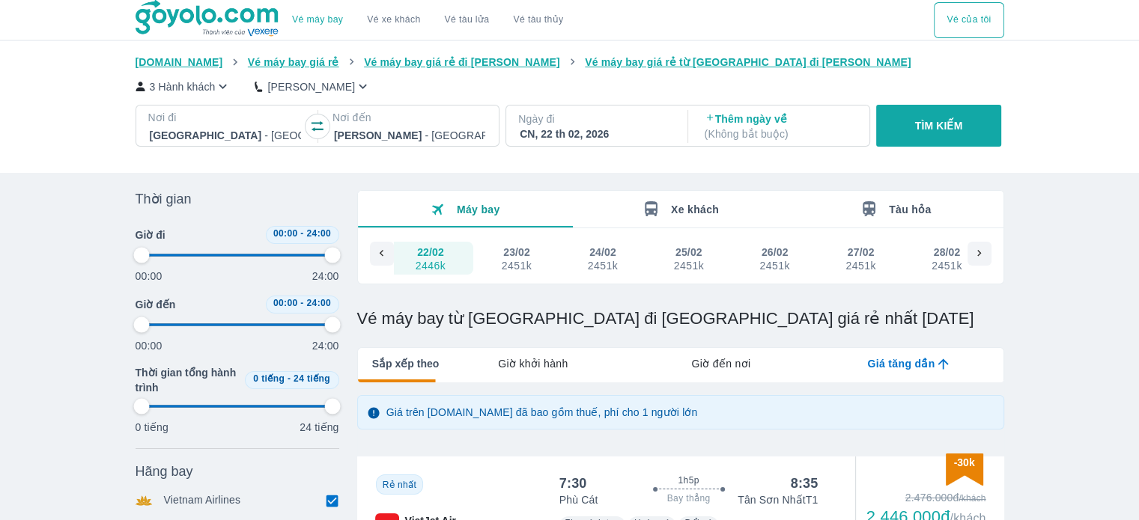
type input "97.9166666666667"
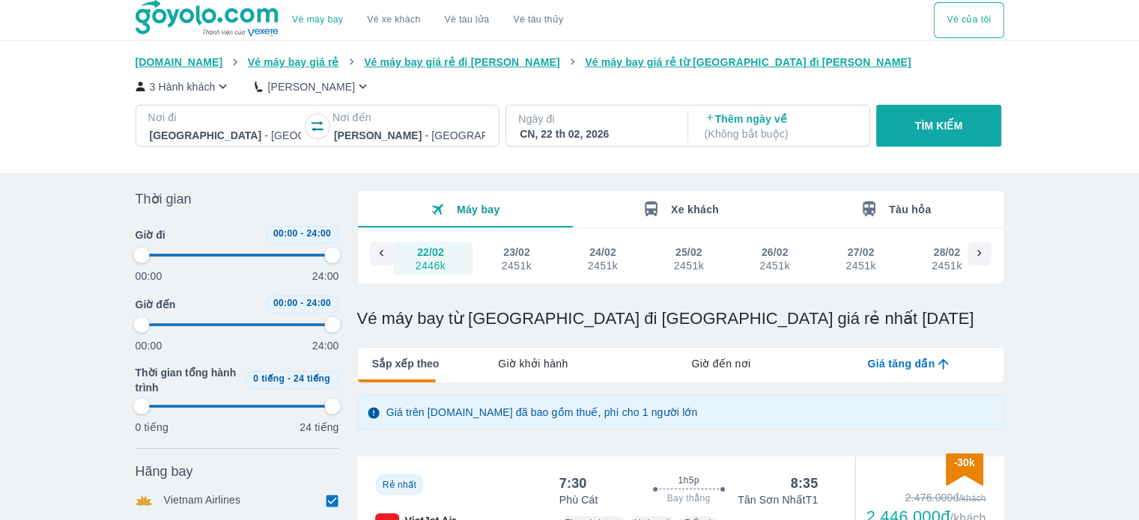
type input "97.9166666666667"
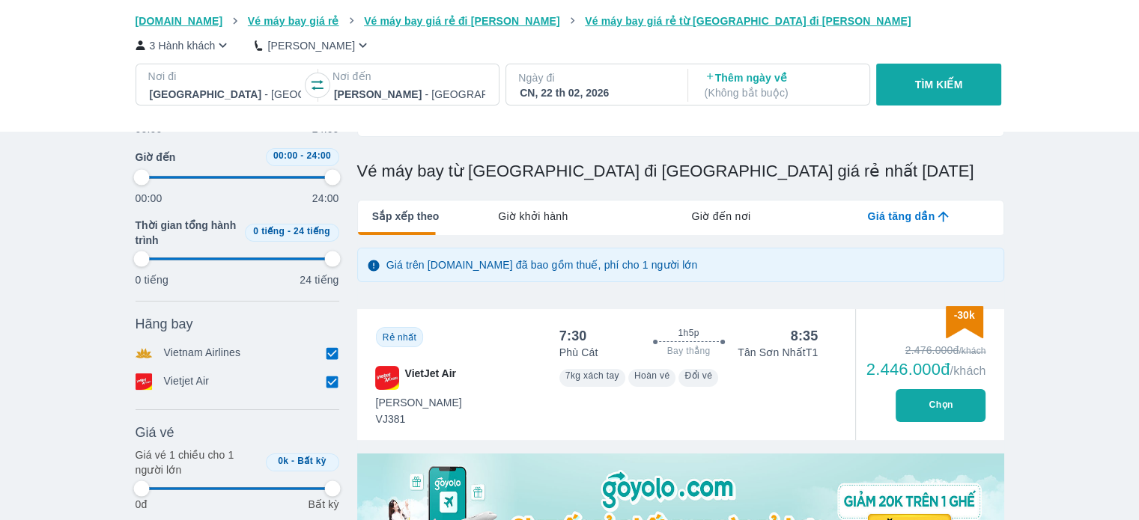
type input "97.9166666666667"
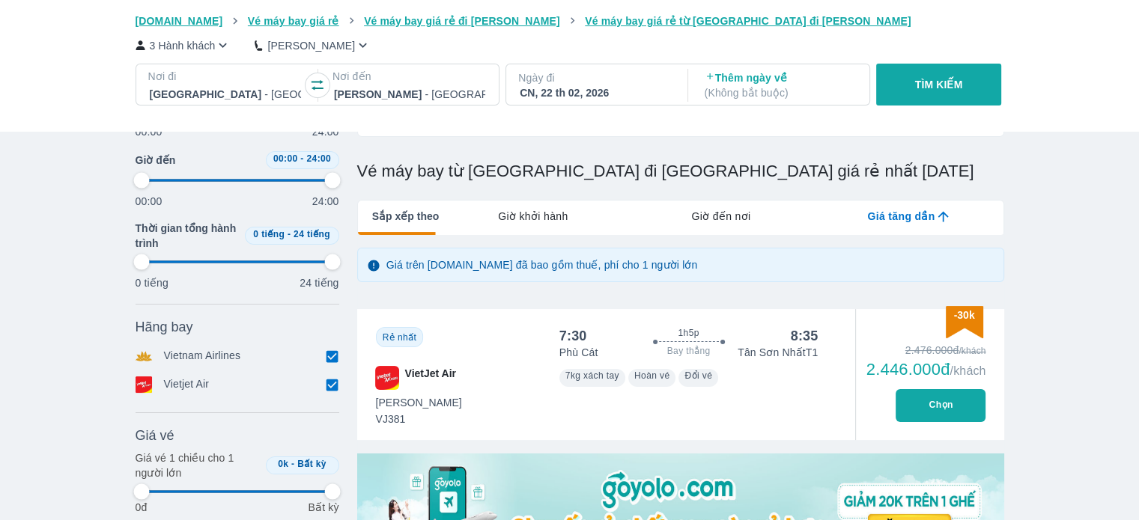
scroll to position [150, 0]
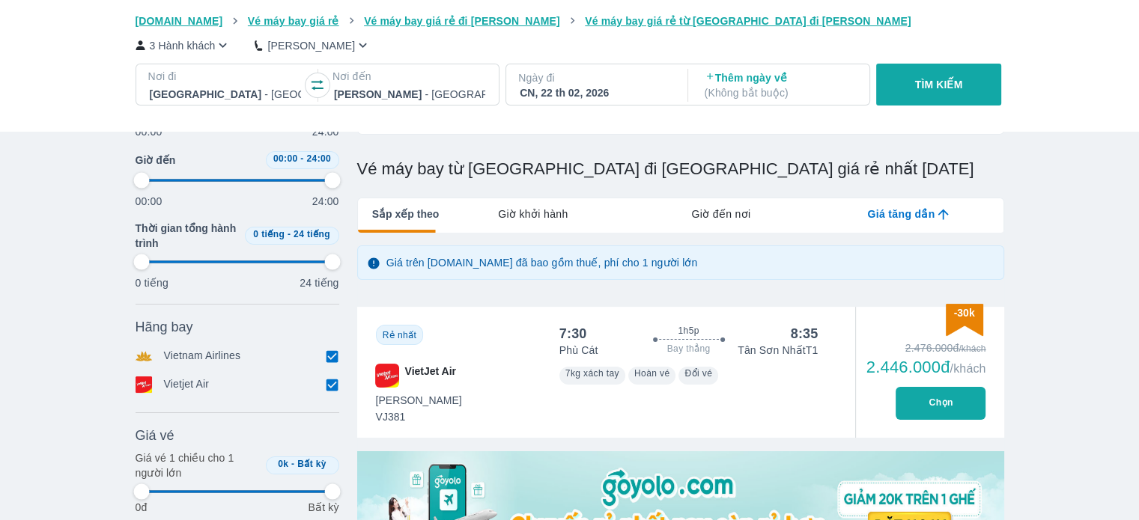
type input "97.9166666666667"
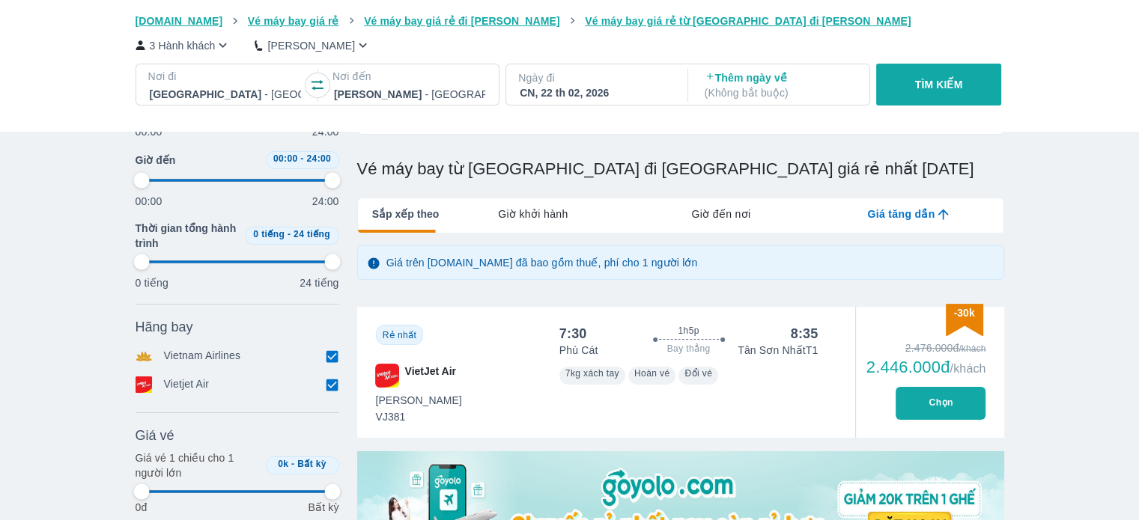
type input "97.9166666666667"
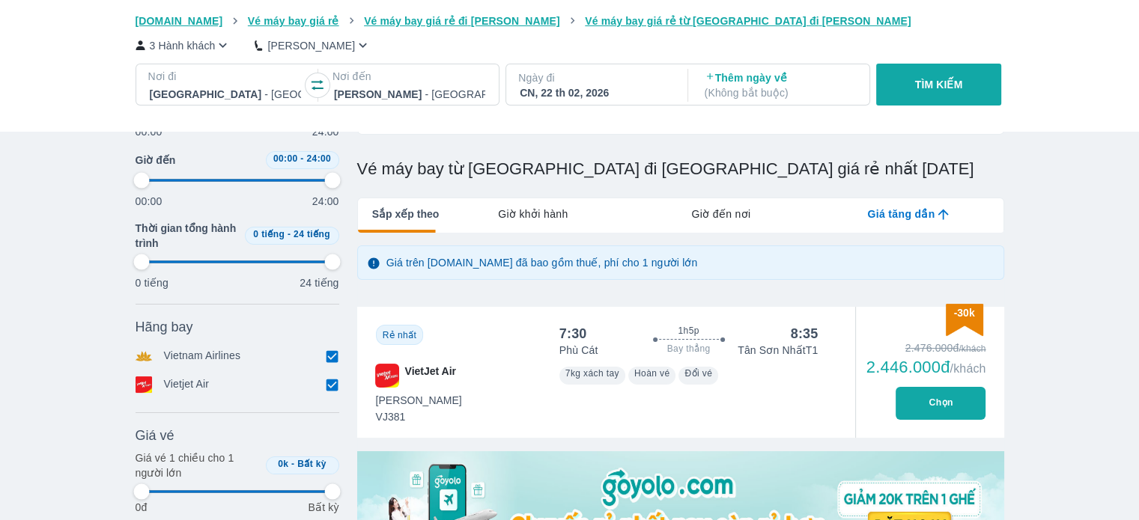
type input "97.9166666666667"
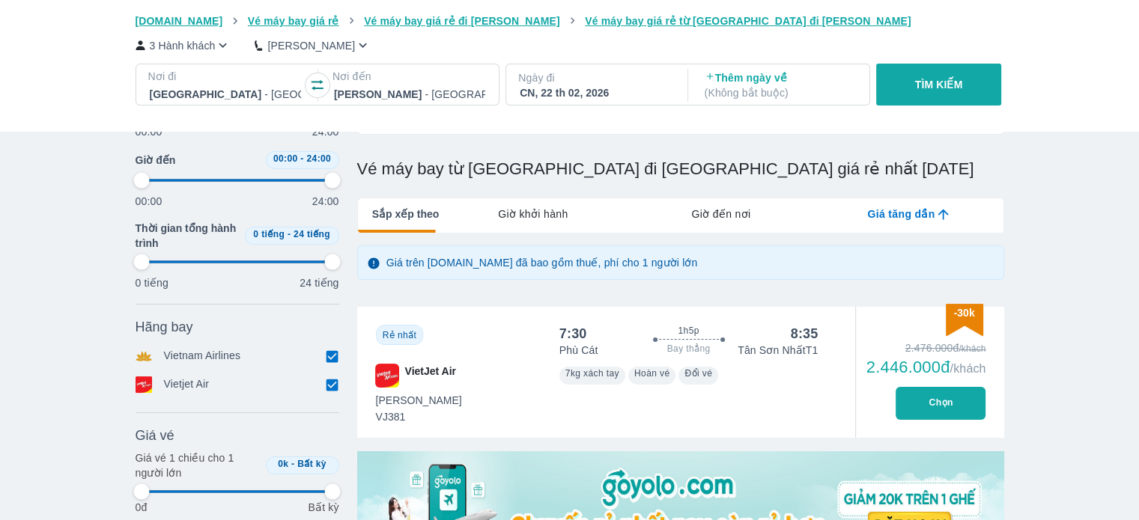
type input "97.9166666666667"
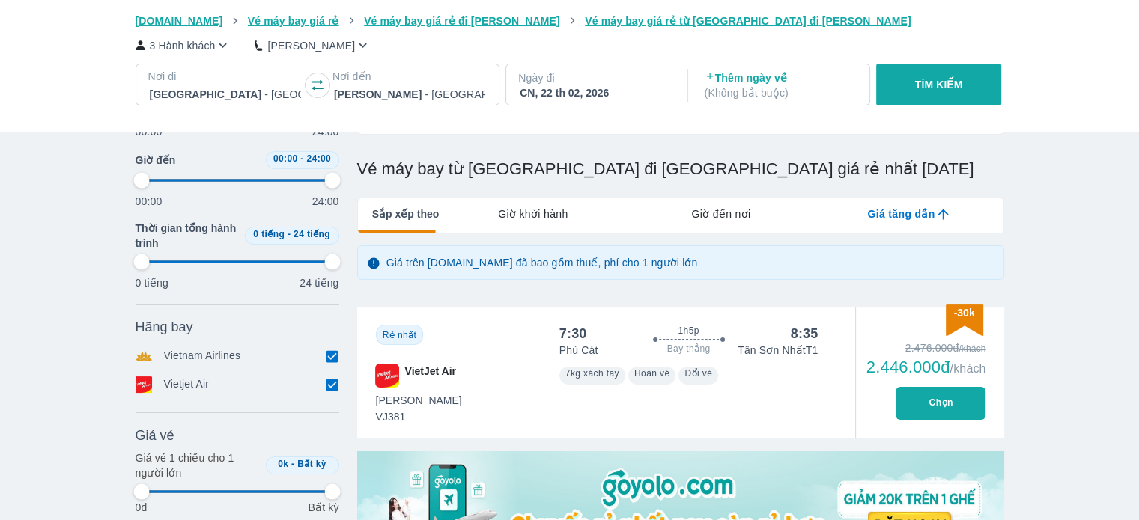
type input "97.9166666666667"
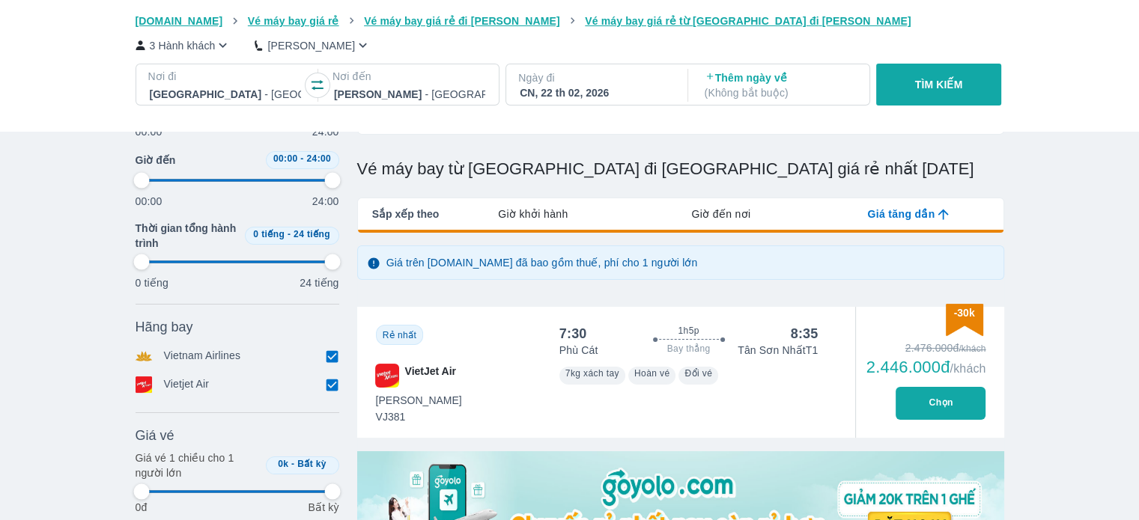
type input "97.9166666666667"
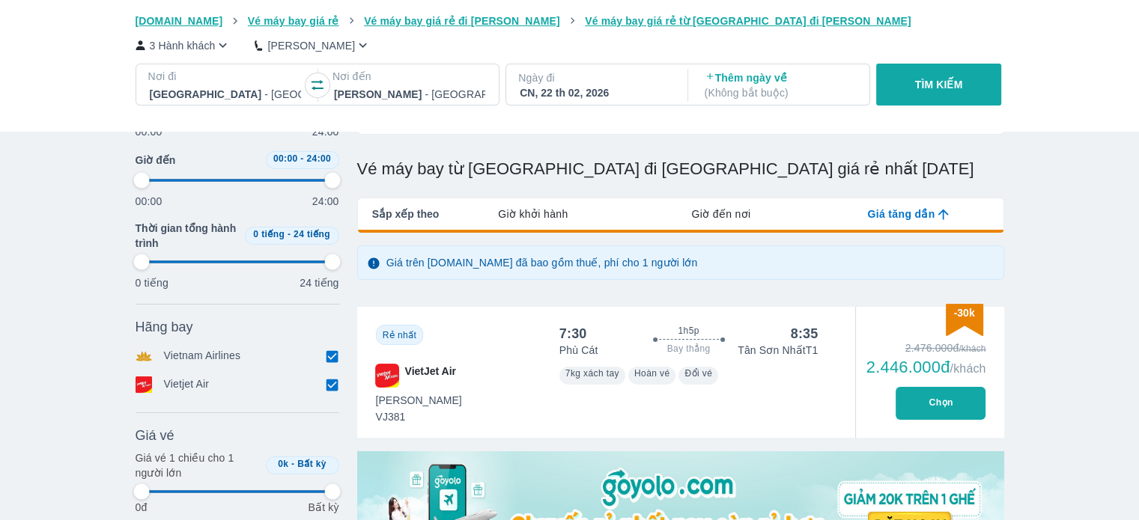
type input "97.9166666666667"
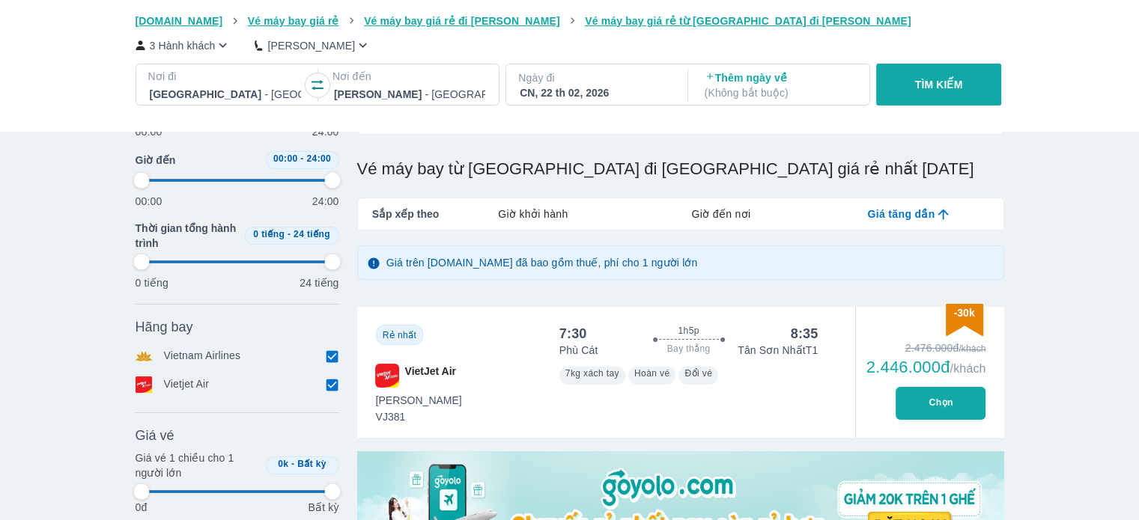
type input "97.9166666666667"
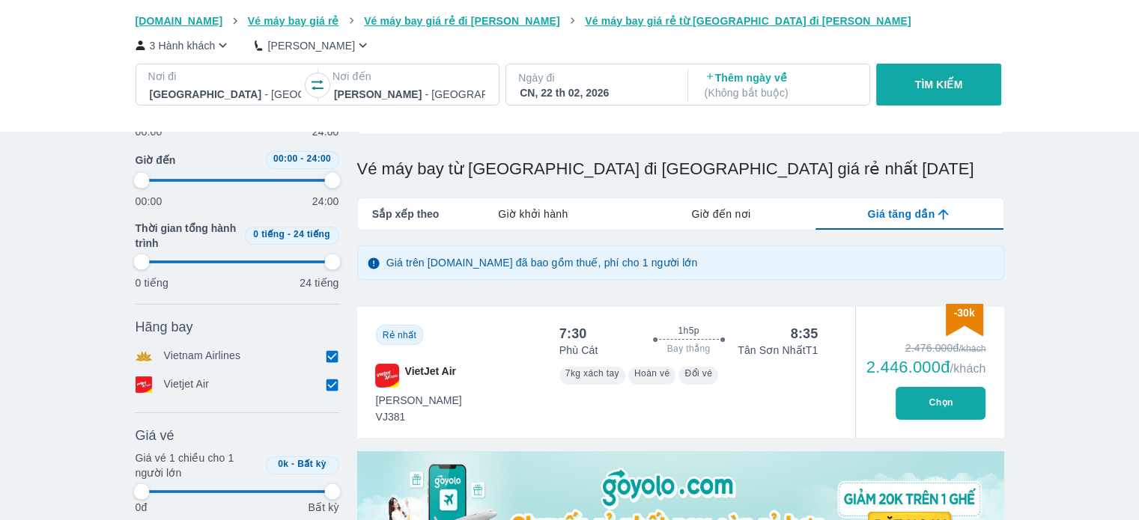
type input "97.9166666666667"
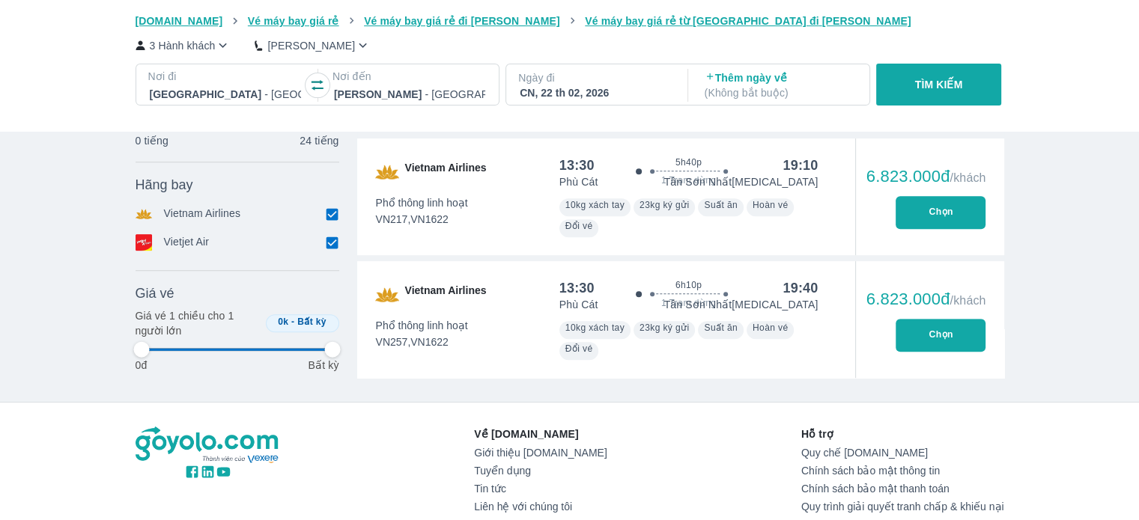
scroll to position [599, 0]
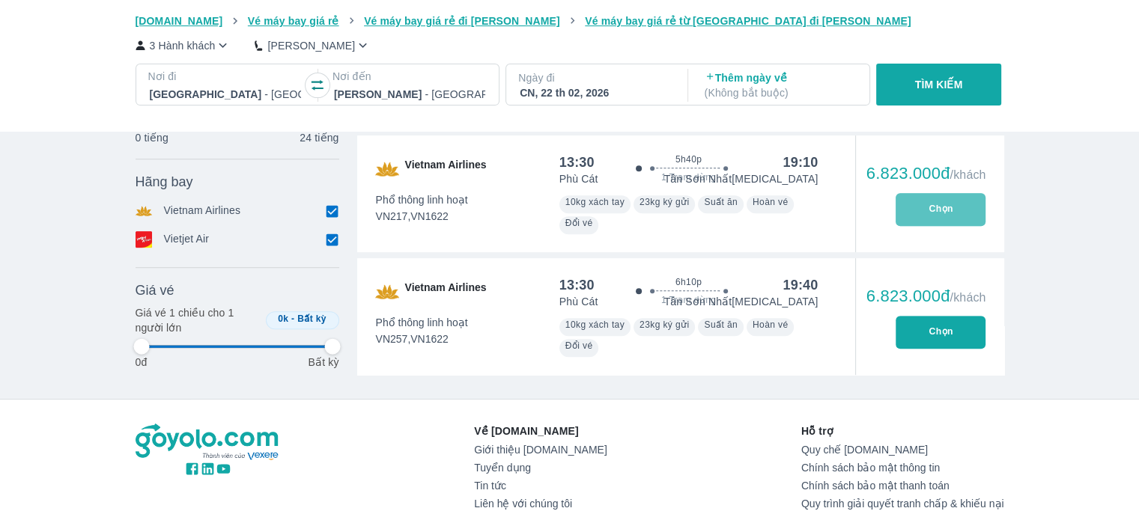
click at [928, 206] on button "Chọn" at bounding box center [940, 209] width 90 height 33
type input "97.9166666666667"
